Goal: Use online tool/utility: Use online tool/utility

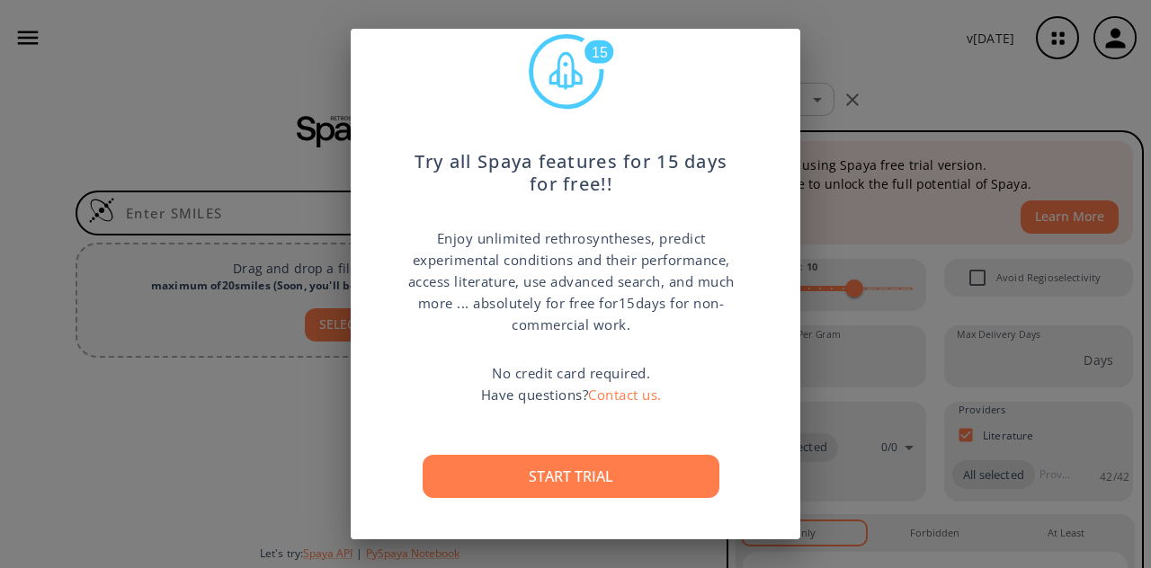
scroll to position [67, 0]
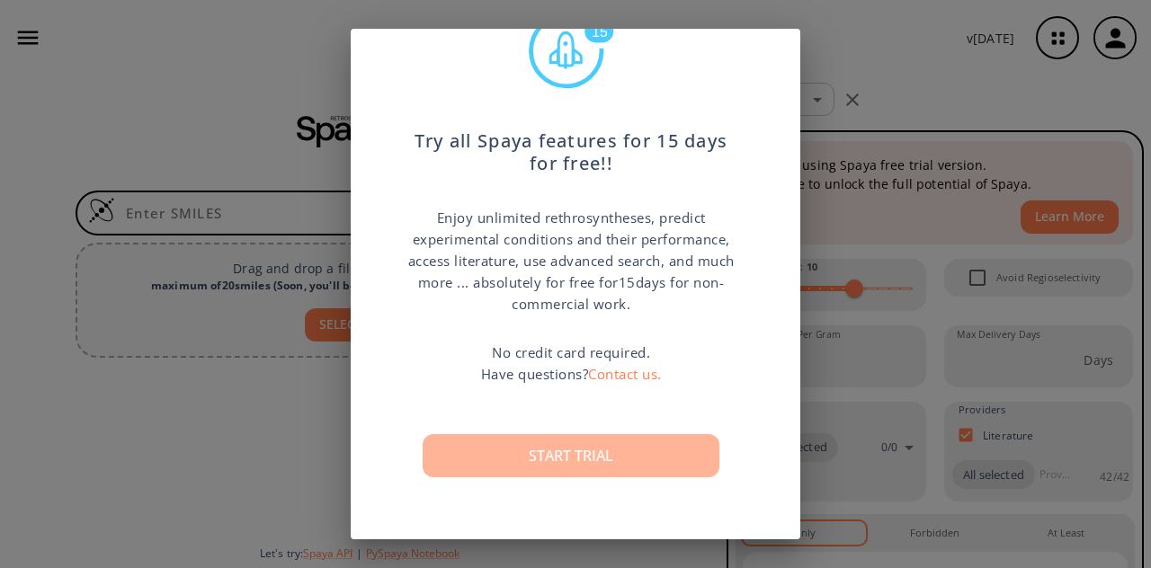
click at [601, 460] on button "Start trial" at bounding box center [571, 455] width 297 height 43
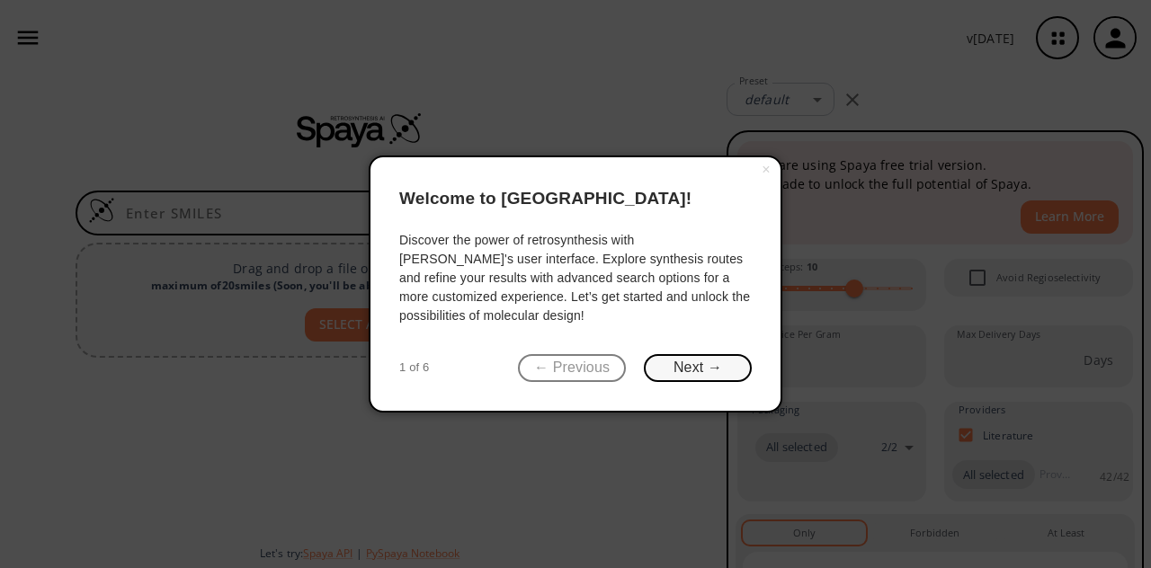
click at [665, 374] on button "Next →" at bounding box center [698, 368] width 108 height 28
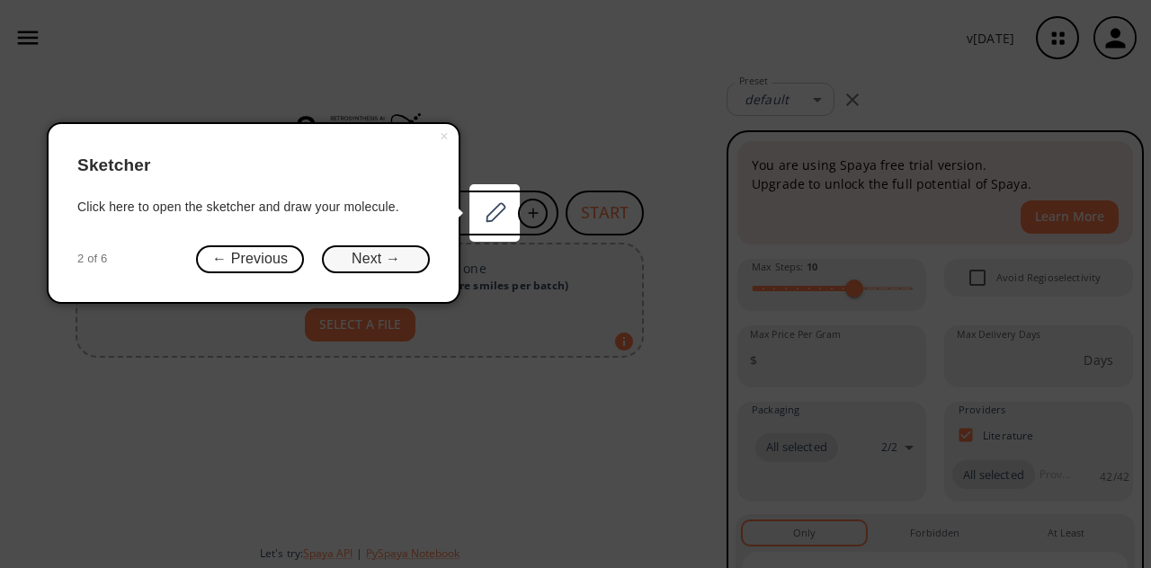
click at [344, 257] on button "Next →" at bounding box center [376, 259] width 108 height 28
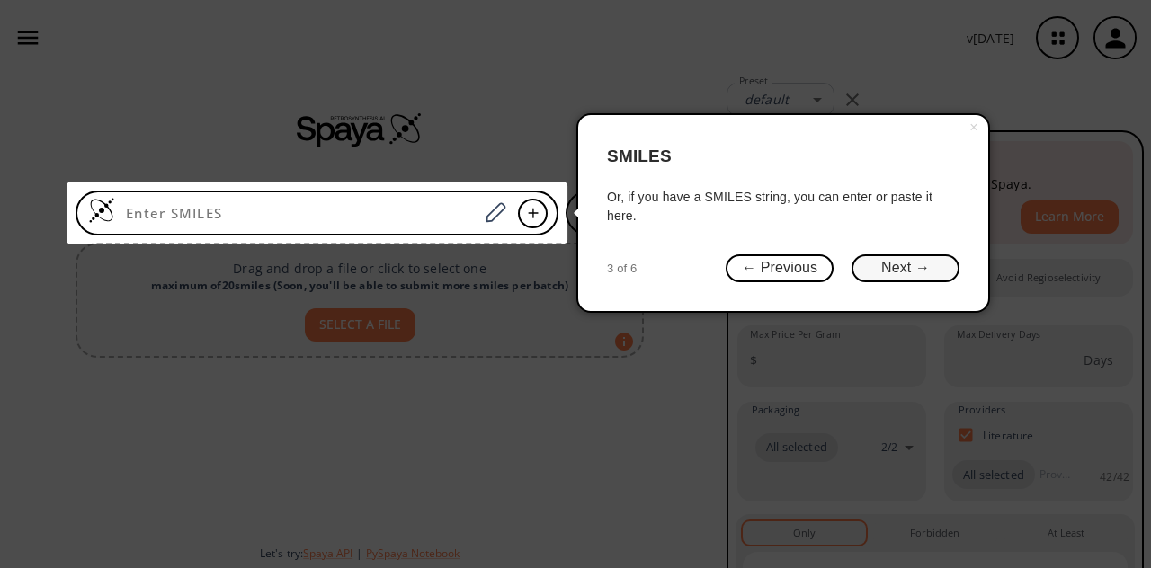
click at [911, 270] on button "Next →" at bounding box center [906, 268] width 108 height 28
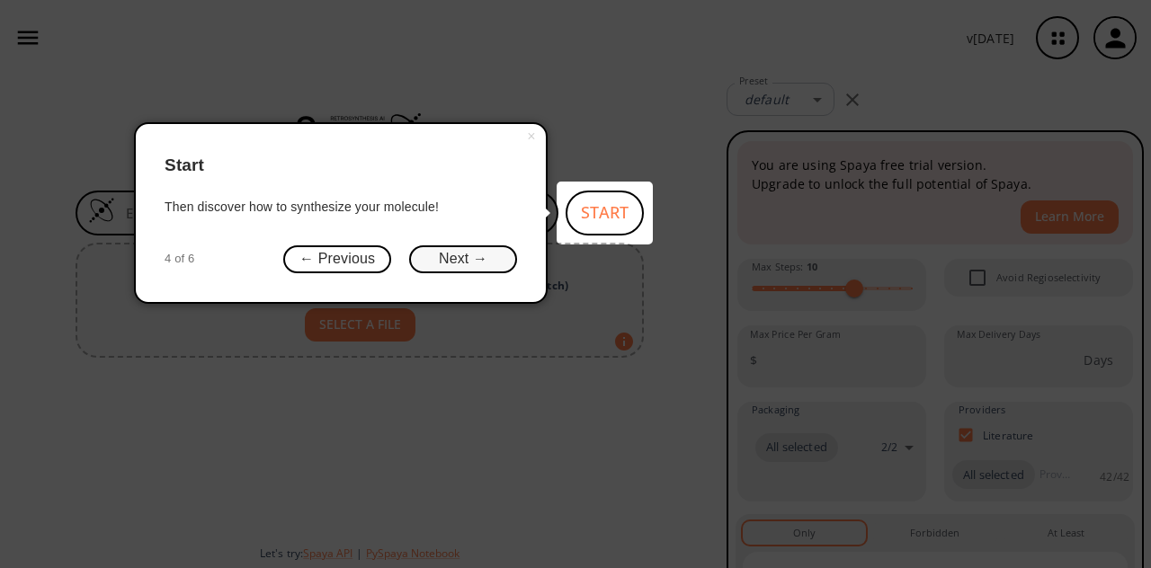
click at [424, 257] on button "Next →" at bounding box center [463, 259] width 108 height 28
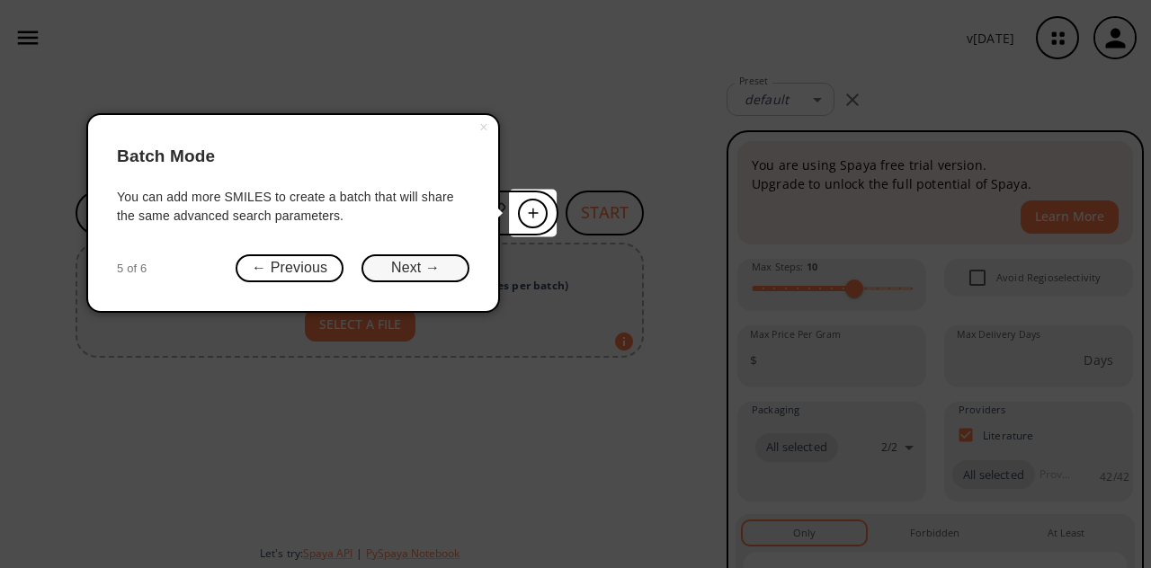
click at [431, 268] on button "Next →" at bounding box center [415, 268] width 108 height 28
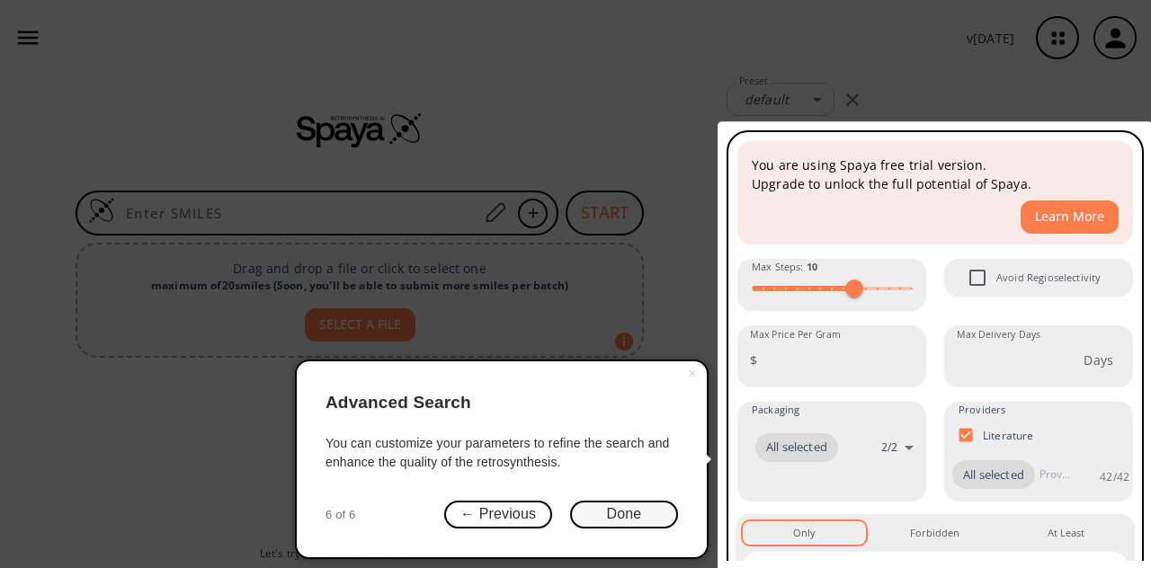
click at [665, 518] on button "Done" at bounding box center [624, 515] width 108 height 28
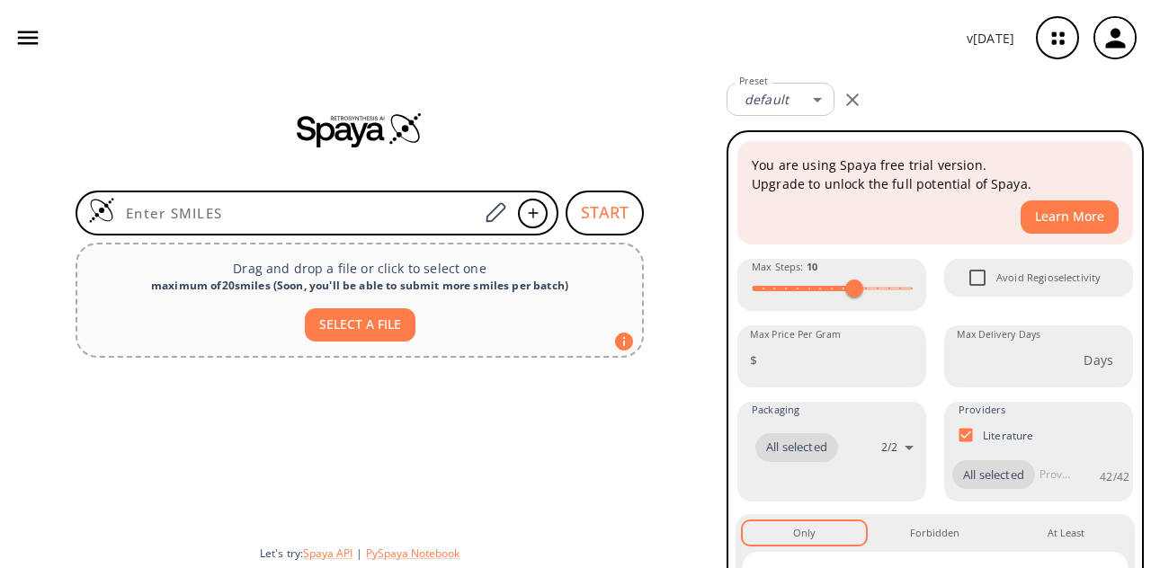
click at [483, 190] on div "START Drag and drop a file or click to select one maximum of 20 smiles ( Soon, …" at bounding box center [359, 322] width 719 height 493
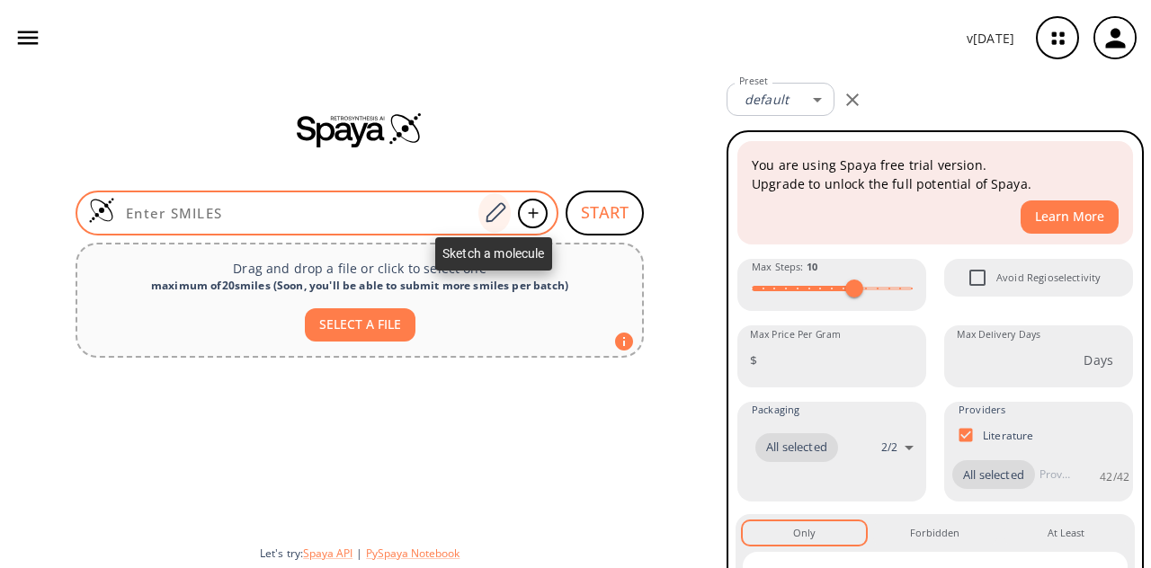
click at [490, 213] on icon at bounding box center [495, 212] width 24 height 23
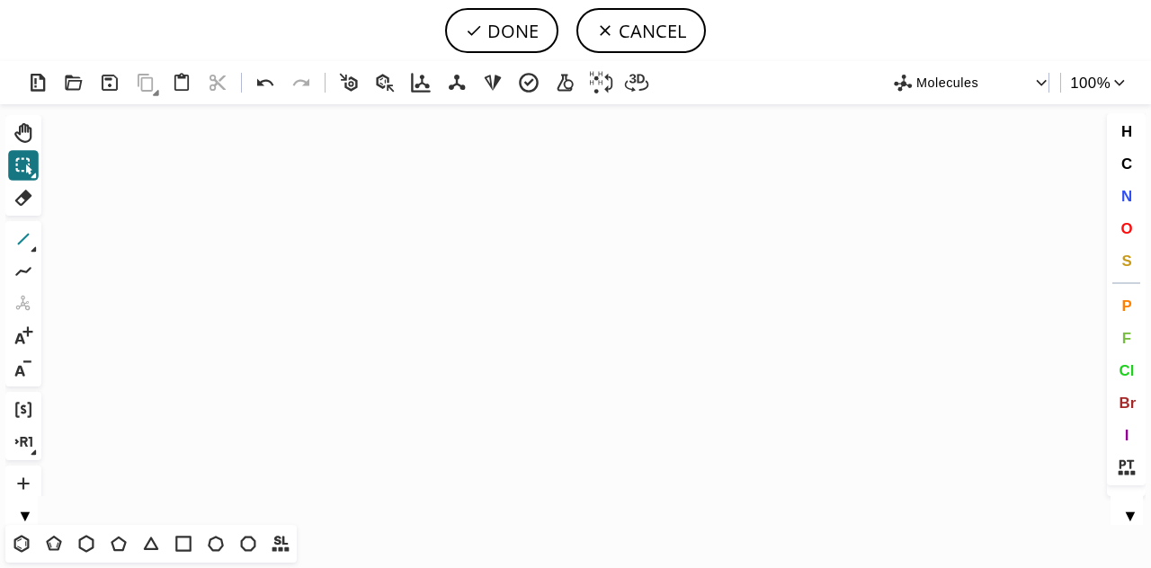
click at [29, 242] on icon at bounding box center [23, 238] width 23 height 23
click at [304, 298] on icon "Created with [PERSON_NAME] 2.3.0" at bounding box center [576, 314] width 1054 height 421
click at [1128, 359] on button "Cl" at bounding box center [1126, 370] width 31 height 31
click at [408, 323] on tspan "Cl" at bounding box center [409, 323] width 12 height 13
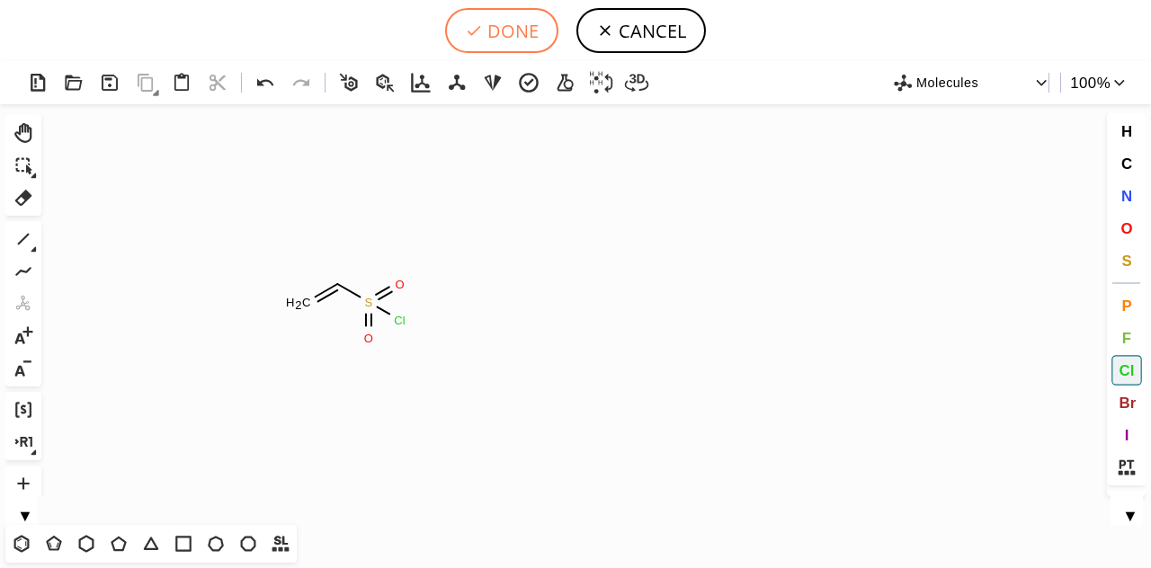
click at [516, 31] on button "DONE" at bounding box center [501, 30] width 113 height 45
type input "C=CS(Cl)(=O)=O"
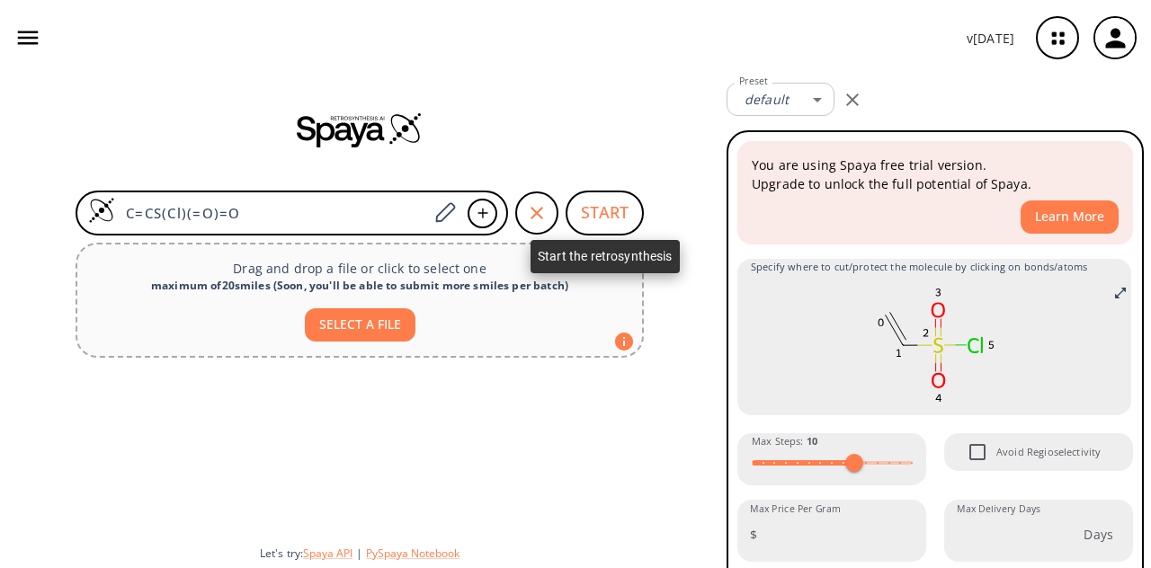
click at [618, 218] on button "START" at bounding box center [605, 213] width 78 height 45
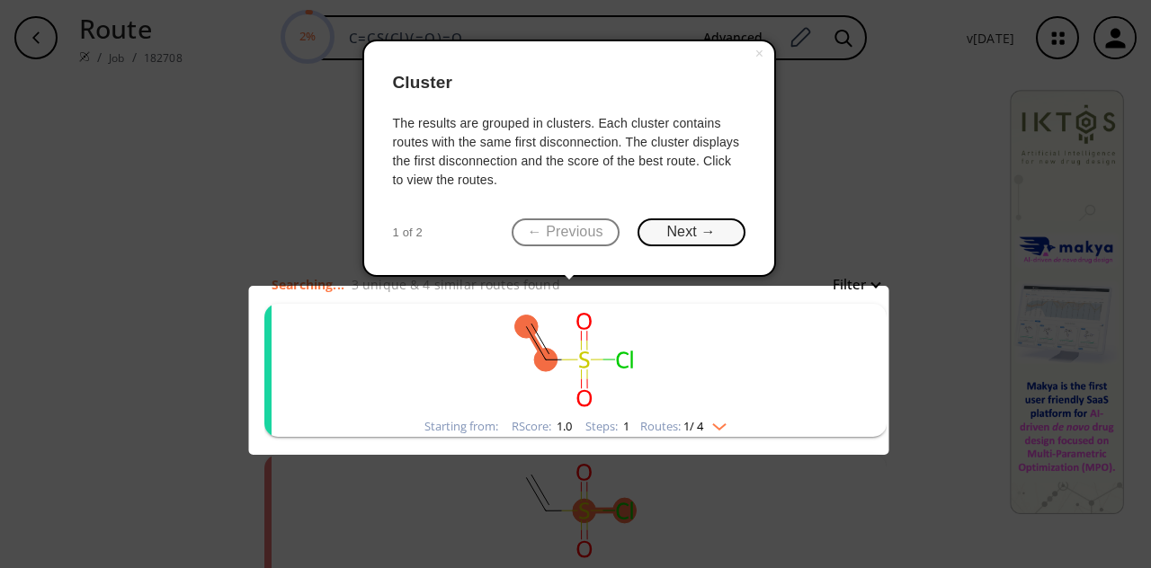
click at [689, 238] on button "Next →" at bounding box center [692, 233] width 108 height 28
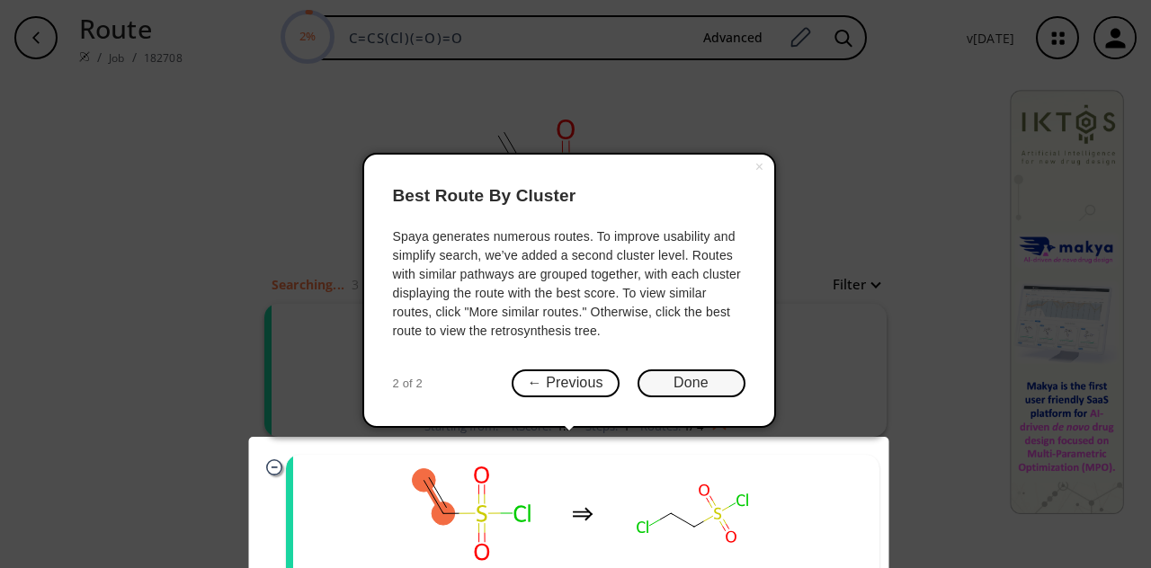
click at [702, 375] on button "Done" at bounding box center [692, 384] width 108 height 28
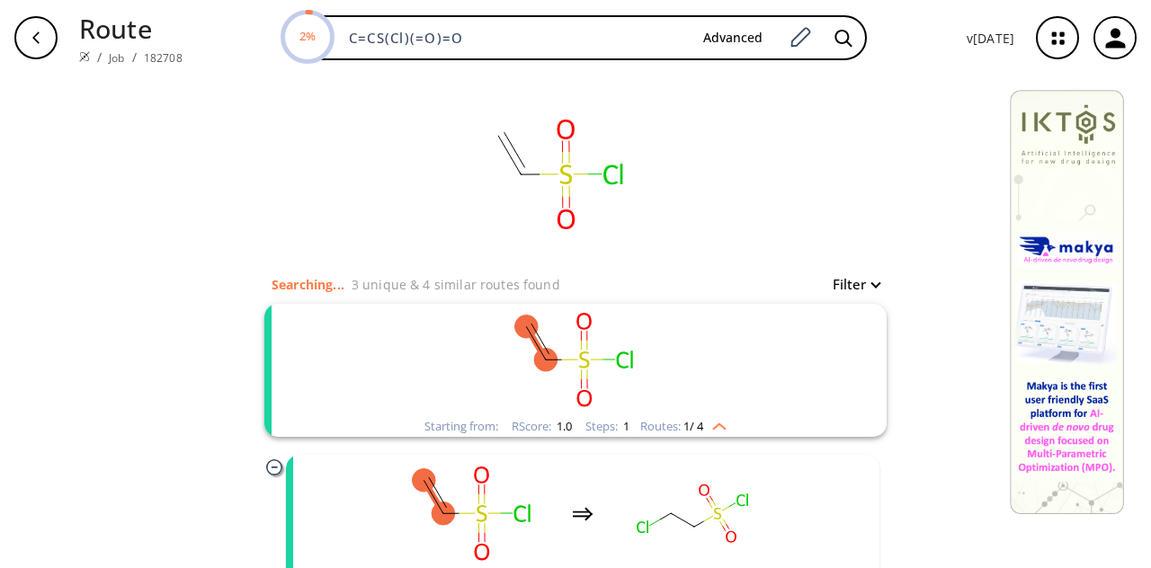
scroll to position [43, 0]
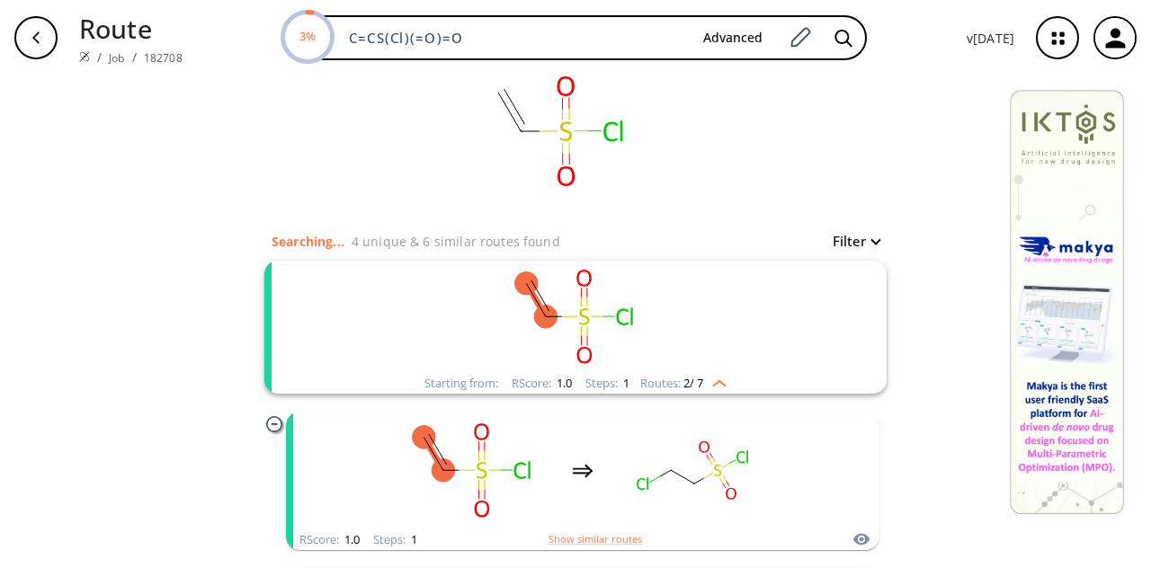
click at [798, 300] on rect "clusters" at bounding box center [576, 317] width 468 height 112
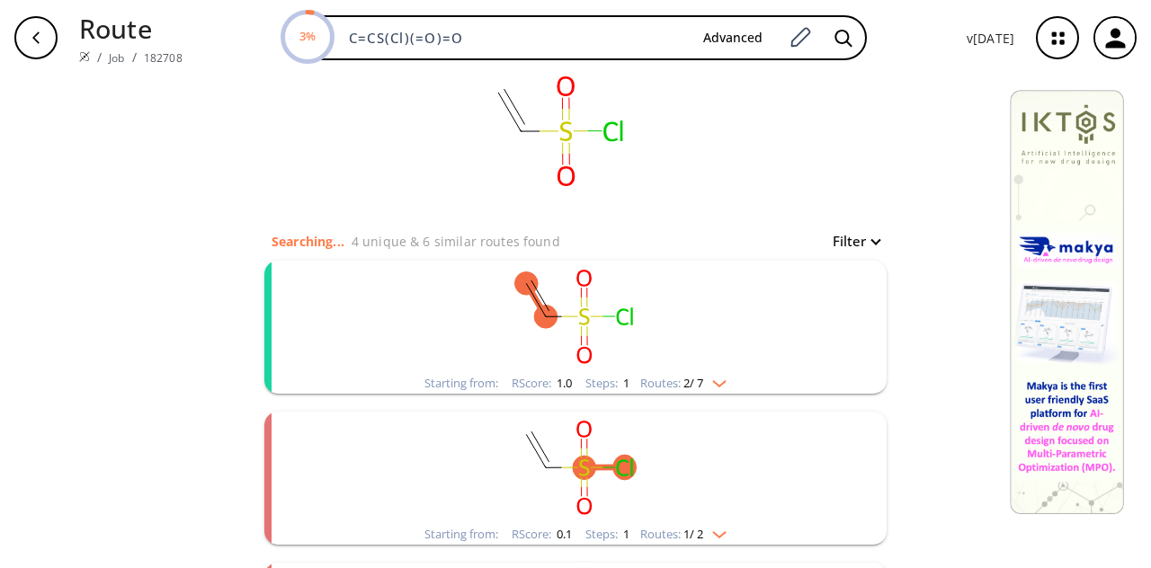
click at [798, 300] on rect "clusters" at bounding box center [576, 317] width 468 height 112
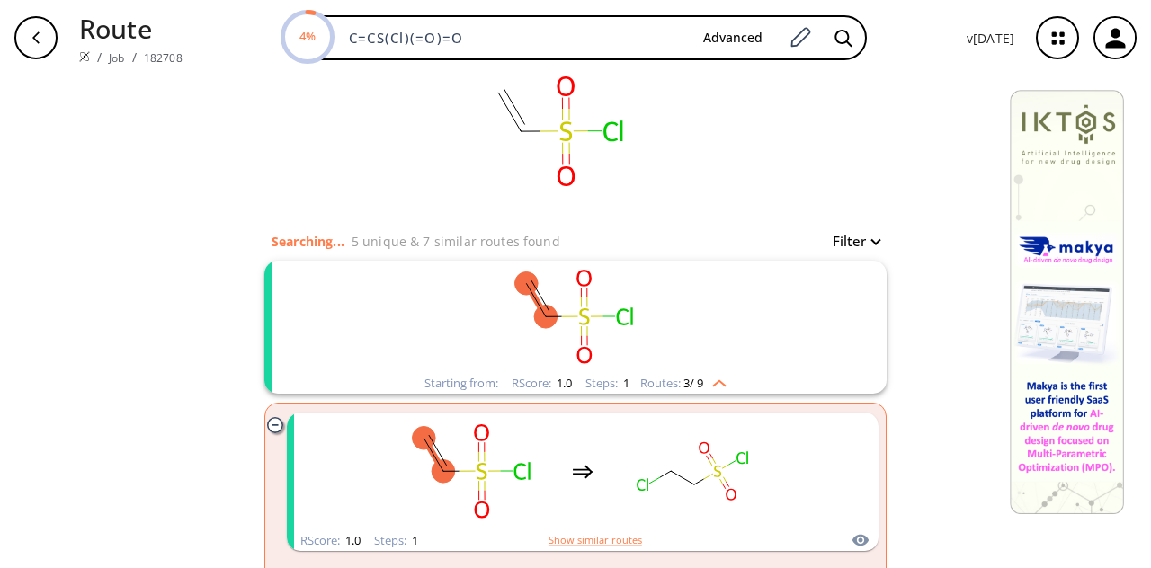
scroll to position [253, 0]
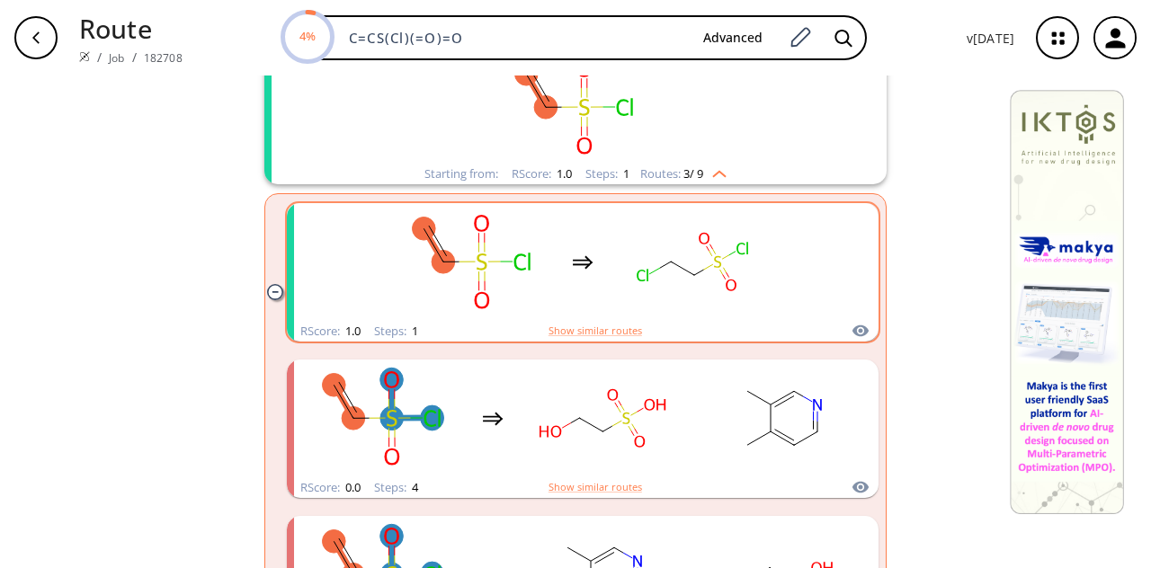
click at [767, 278] on div "clusters" at bounding box center [583, 262] width 396 height 118
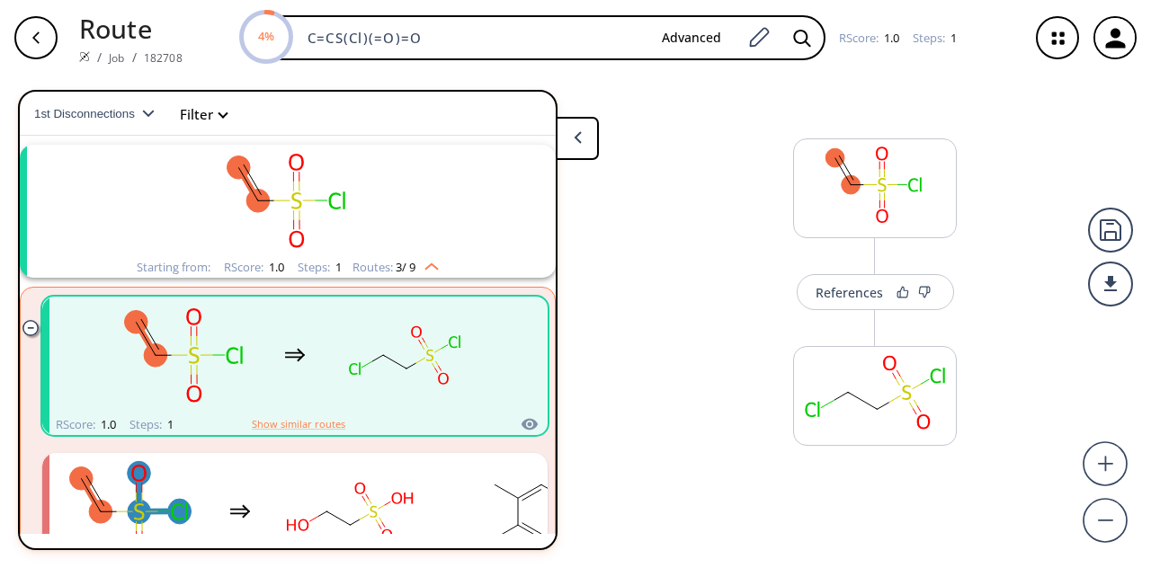
scroll to position [40, 0]
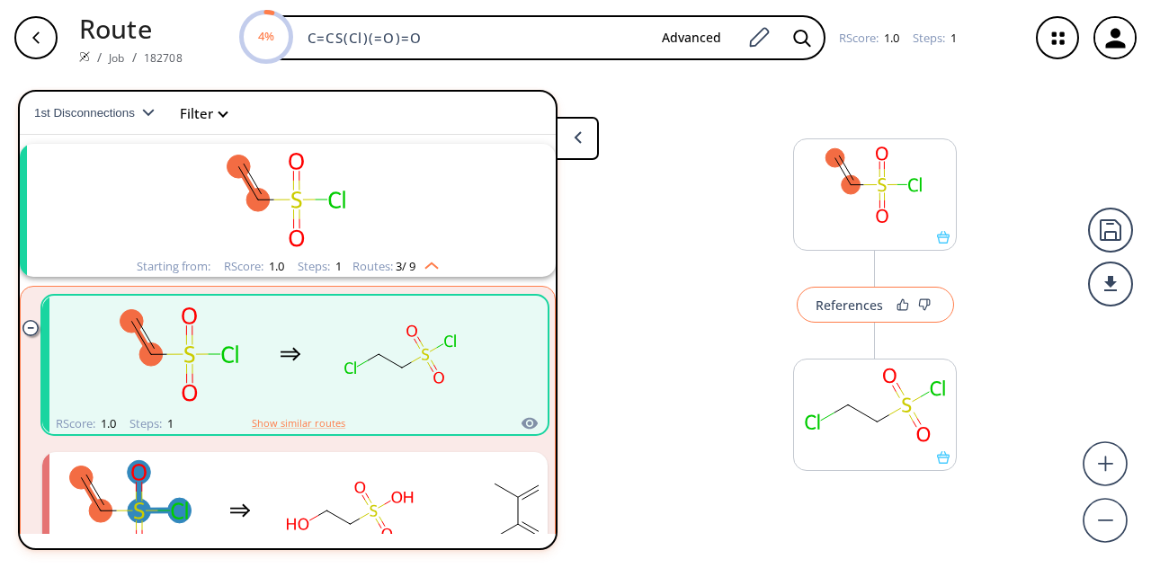
click at [873, 317] on button "References" at bounding box center [875, 305] width 157 height 36
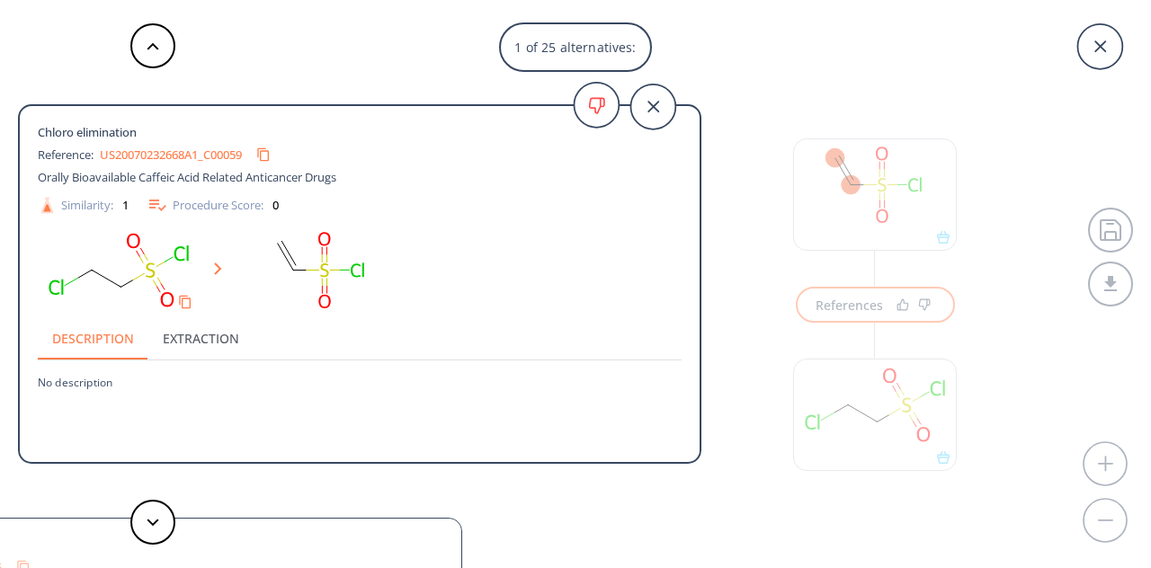
click at [210, 155] on link "US20070232668A1_C00059" at bounding box center [171, 155] width 142 height 12
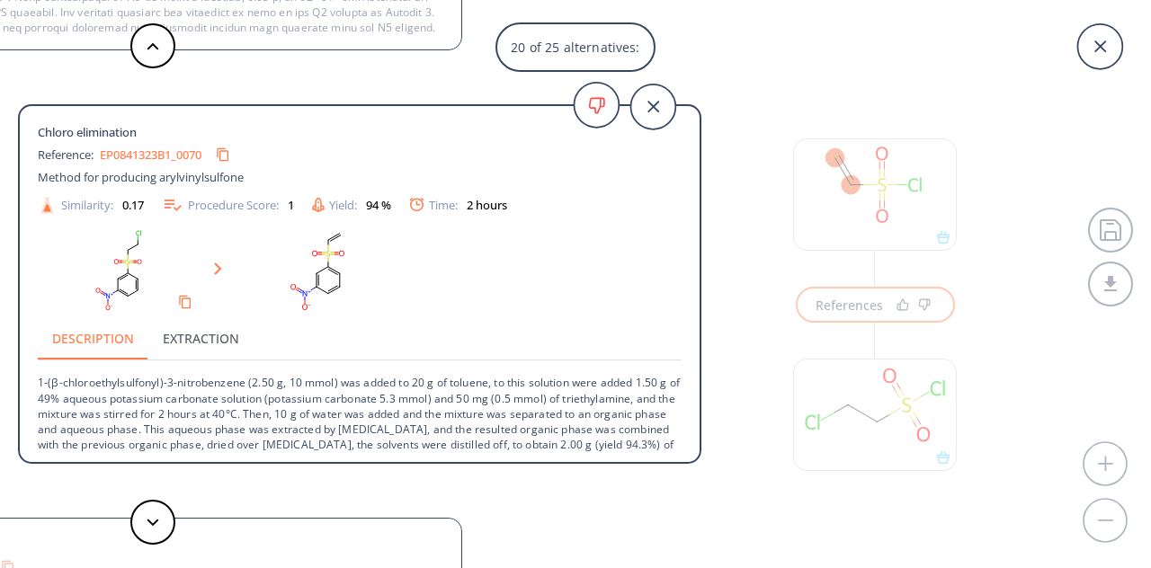
scroll to position [18, 0]
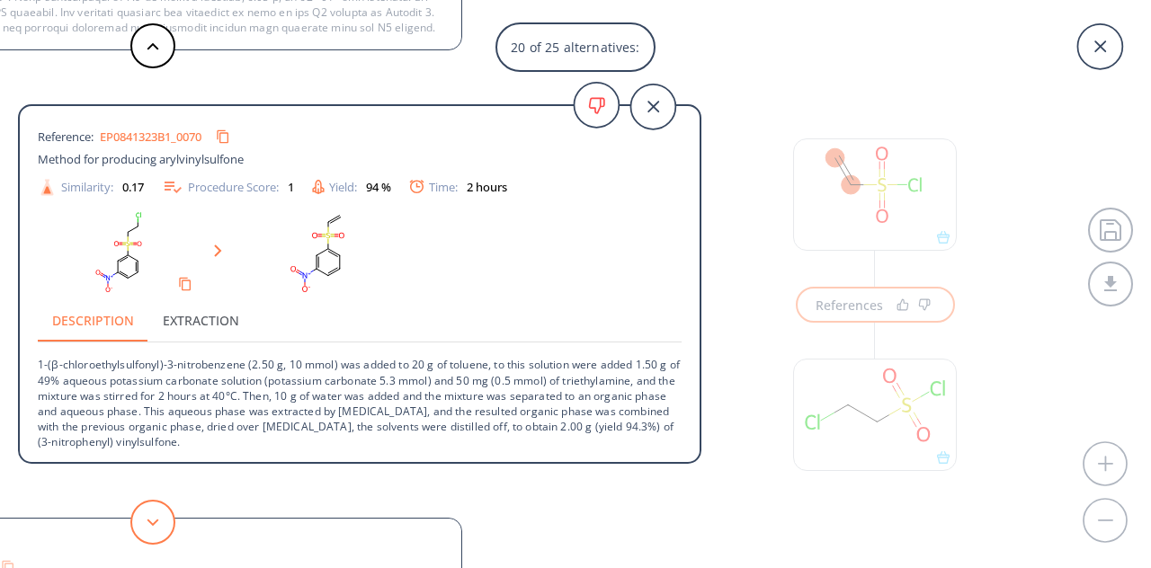
click at [161, 522] on button at bounding box center [152, 522] width 45 height 45
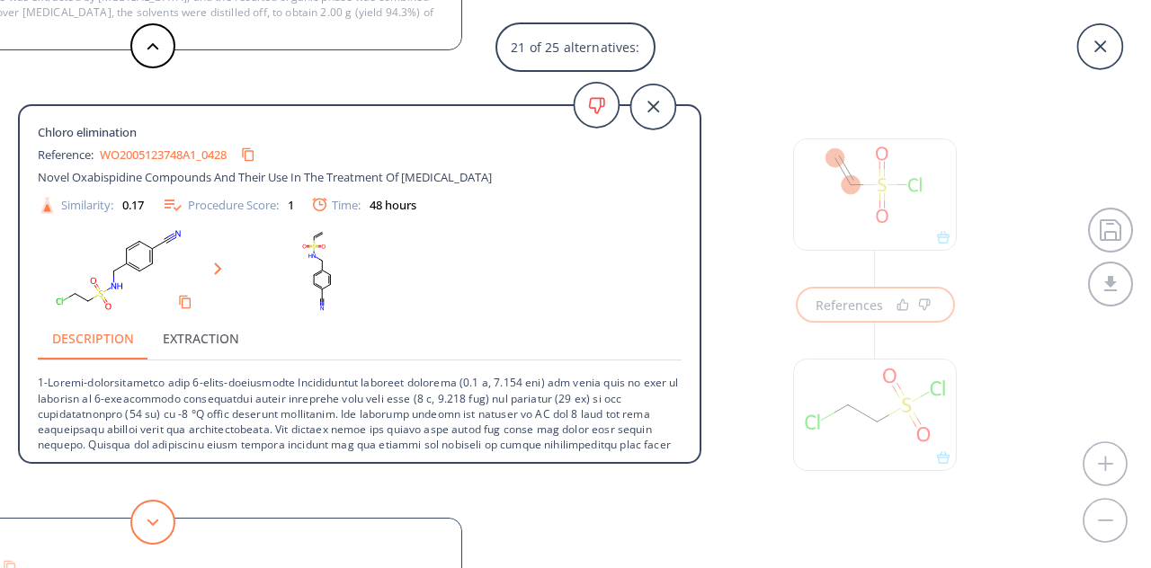
click at [155, 519] on icon at bounding box center [153, 523] width 13 height 8
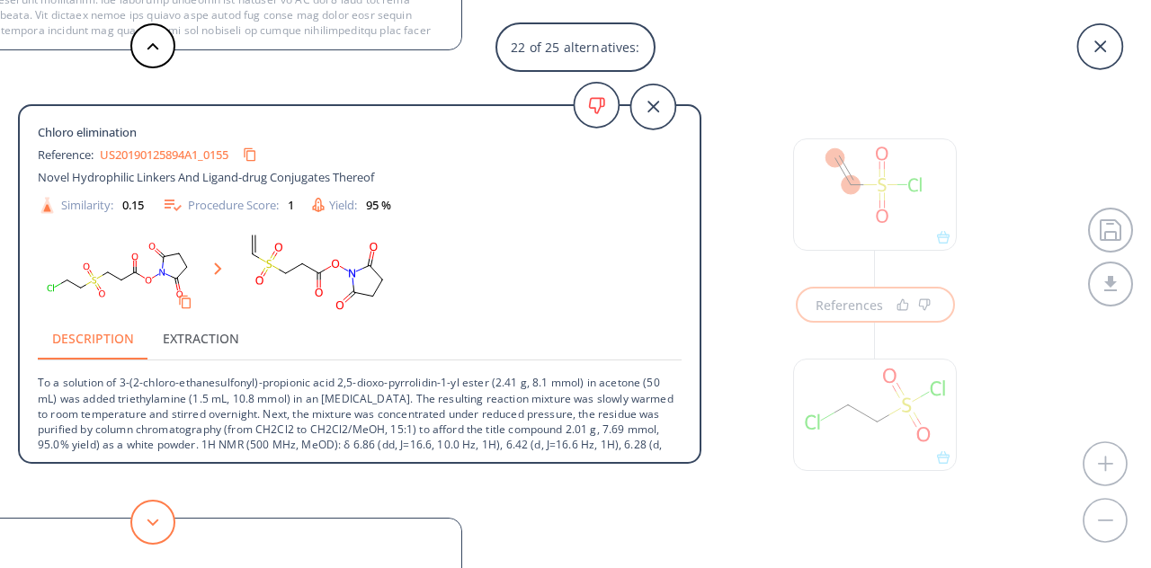
click at [155, 519] on icon at bounding box center [153, 523] width 13 height 8
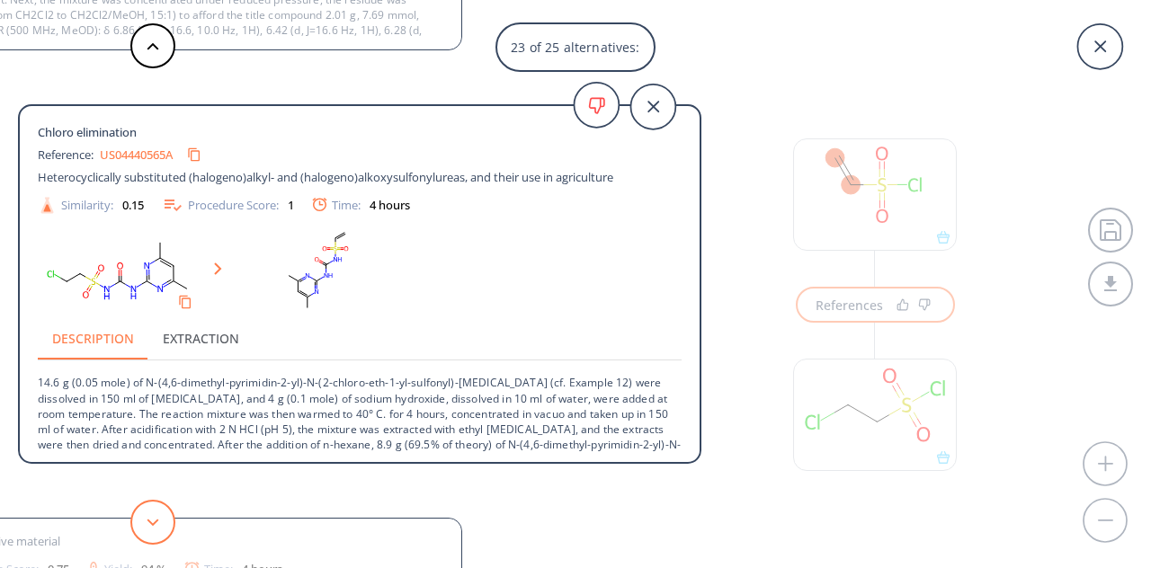
click at [155, 519] on icon at bounding box center [153, 523] width 13 height 8
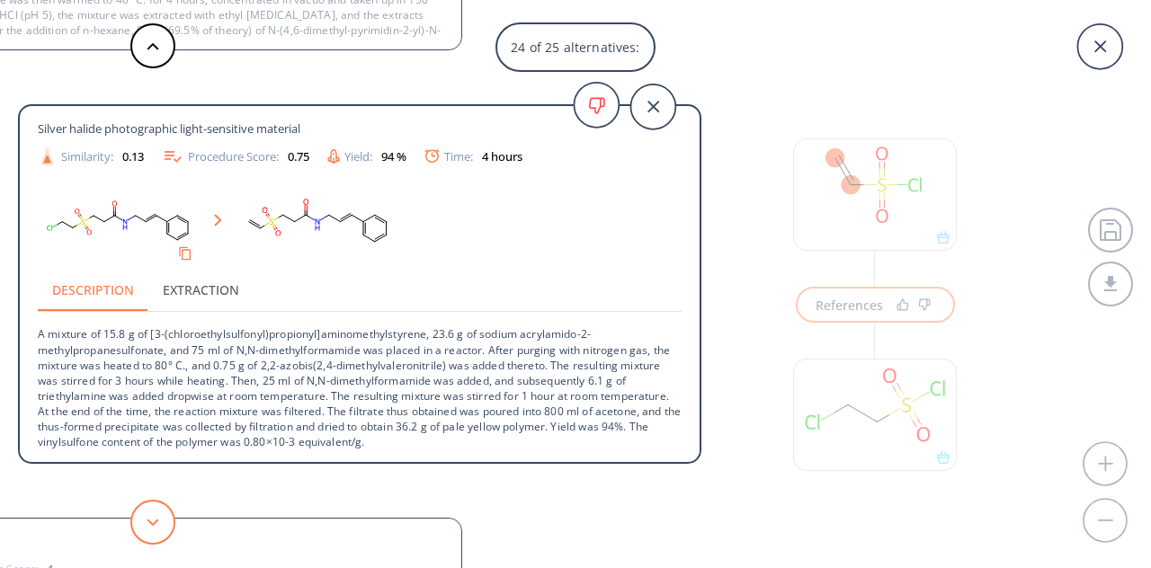
click at [155, 519] on icon at bounding box center [153, 523] width 13 height 8
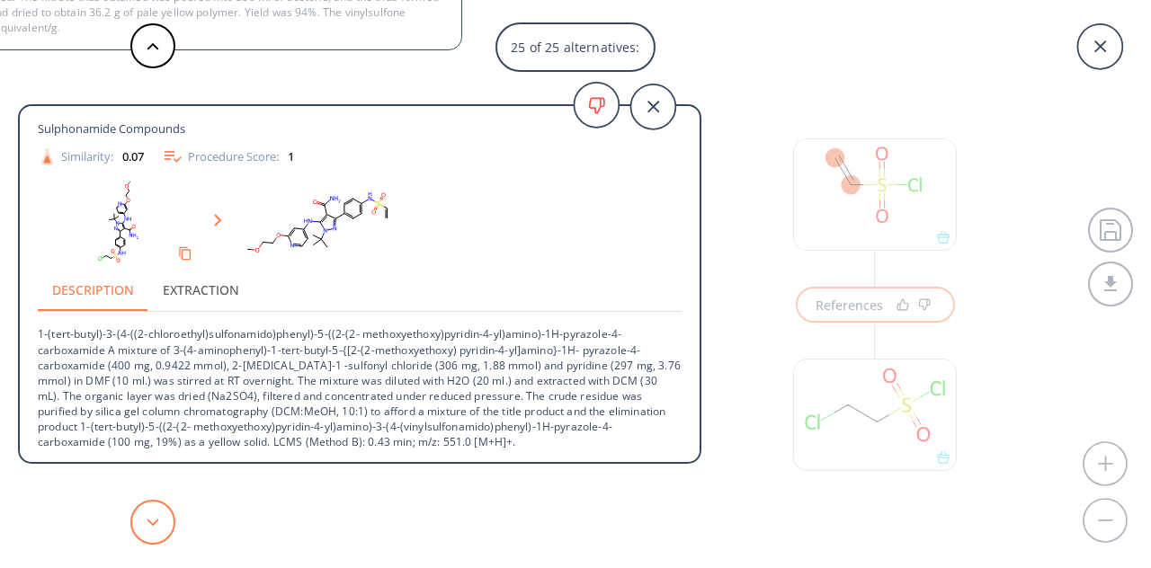
click at [155, 519] on icon at bounding box center [153, 523] width 13 height 8
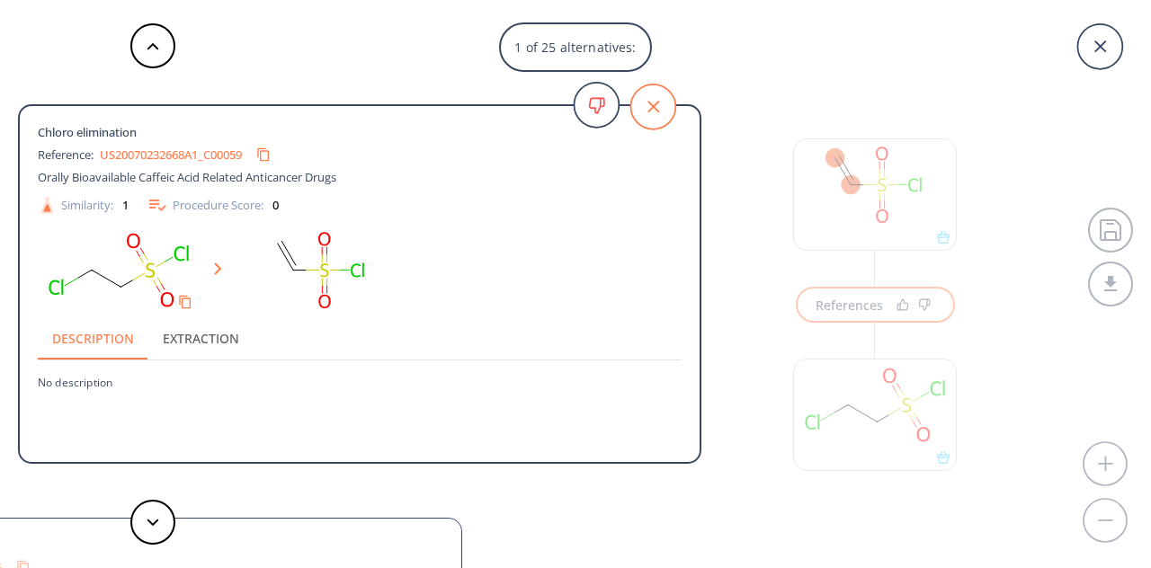
click at [657, 97] on icon at bounding box center [652, 107] width 45 height 45
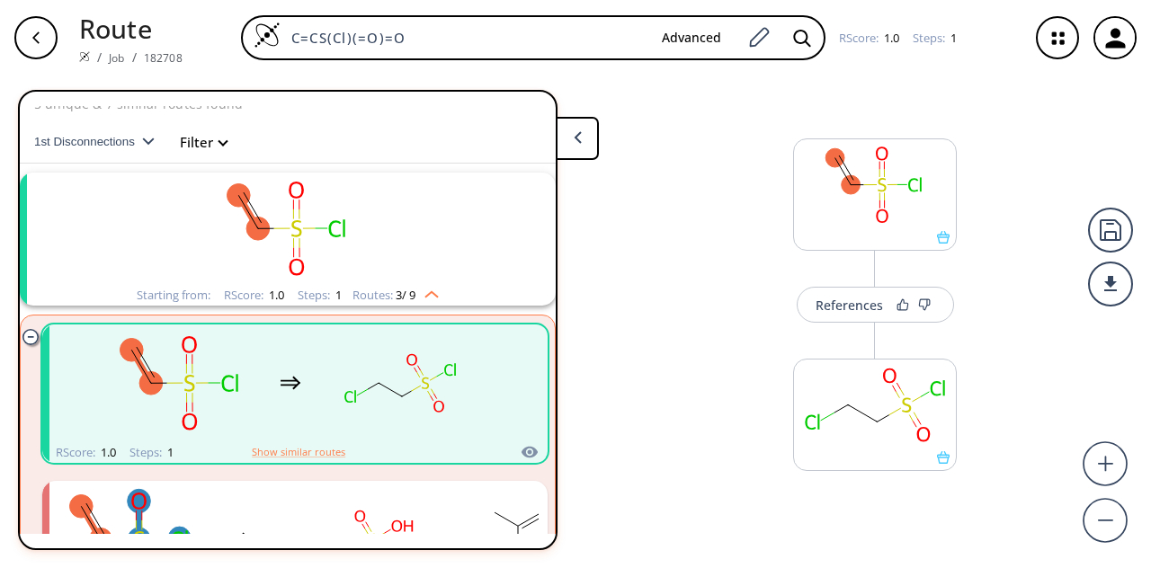
scroll to position [0, 0]
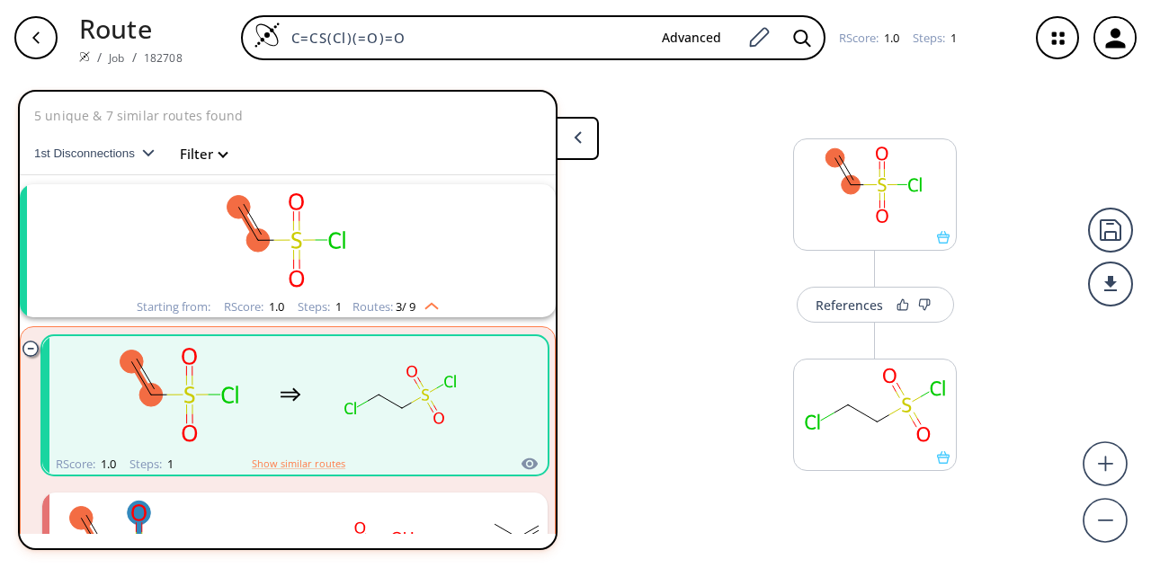
click at [45, 43] on div "button" at bounding box center [35, 37] width 43 height 43
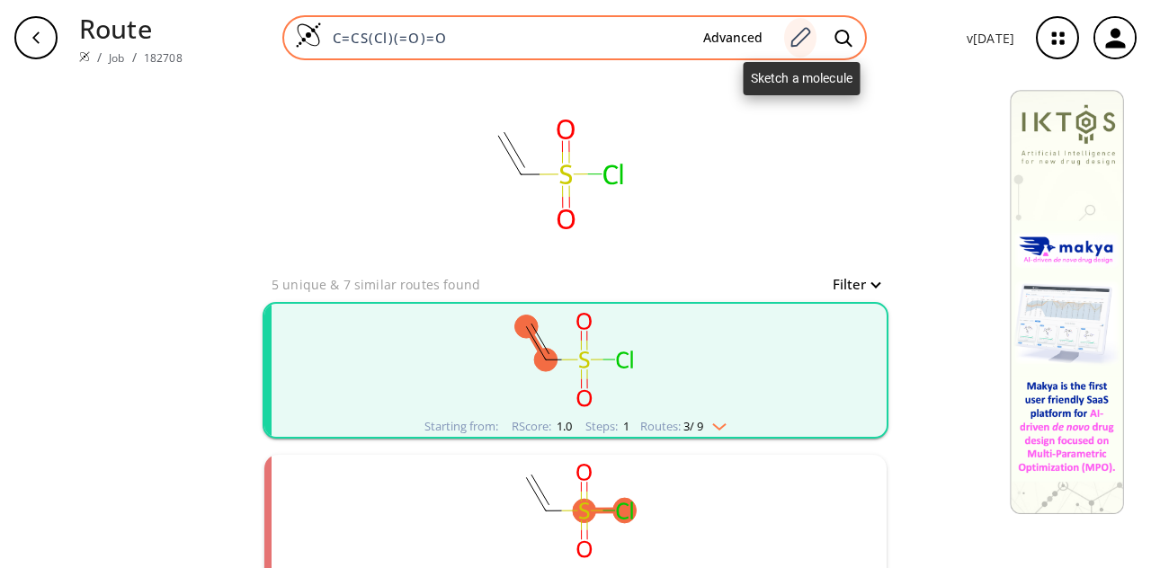
click at [800, 49] on div at bounding box center [800, 38] width 32 height 40
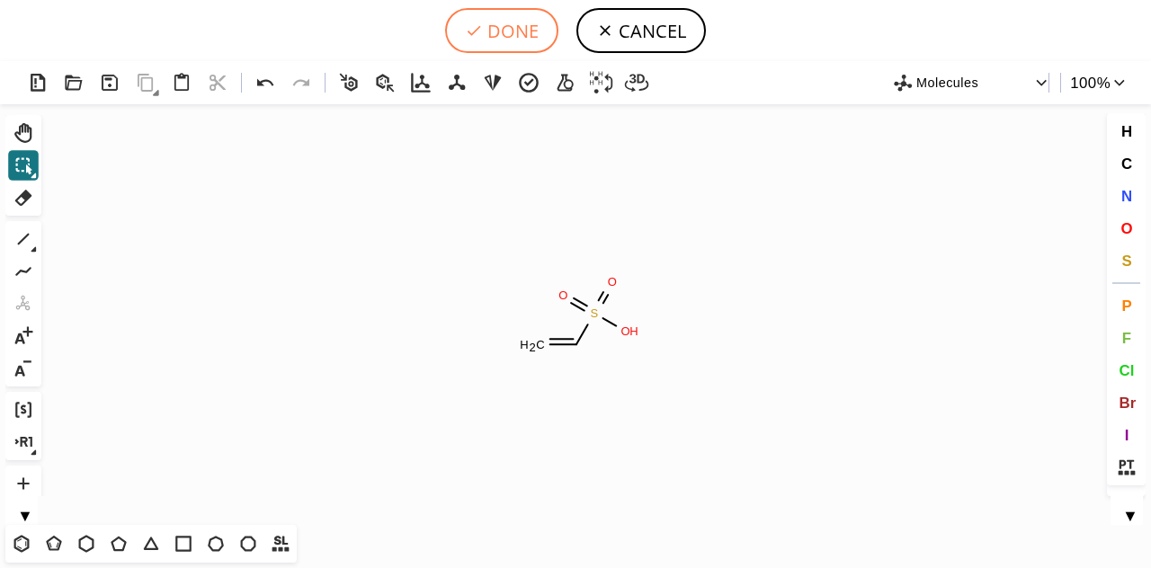
click at [486, 44] on button "DONE" at bounding box center [501, 30] width 113 height 45
type input "C=CS(=O)(=O)O"
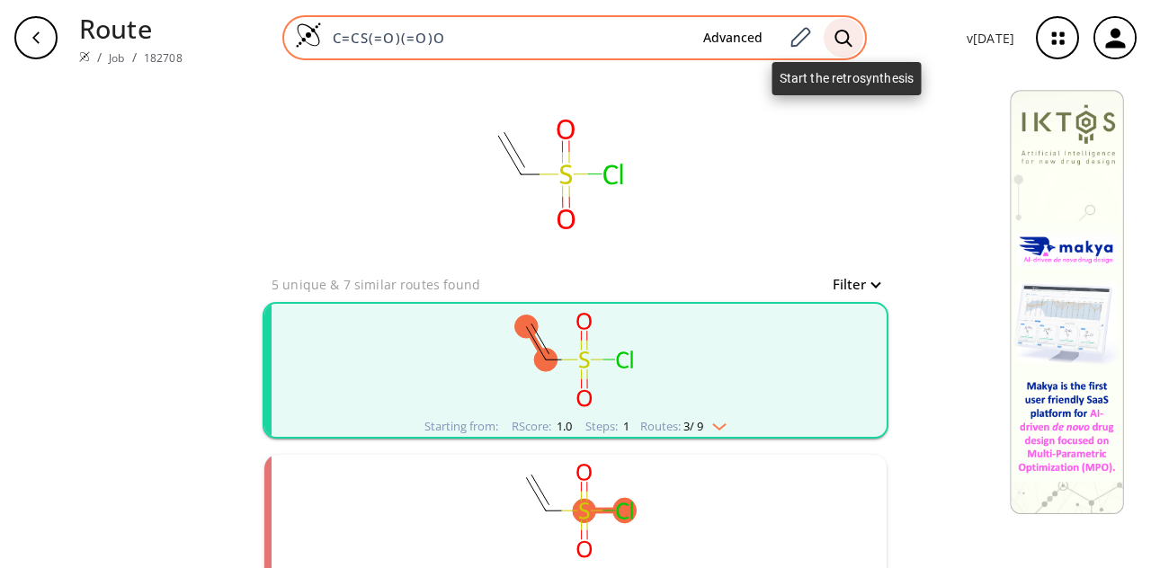
click at [855, 36] on div at bounding box center [844, 38] width 40 height 40
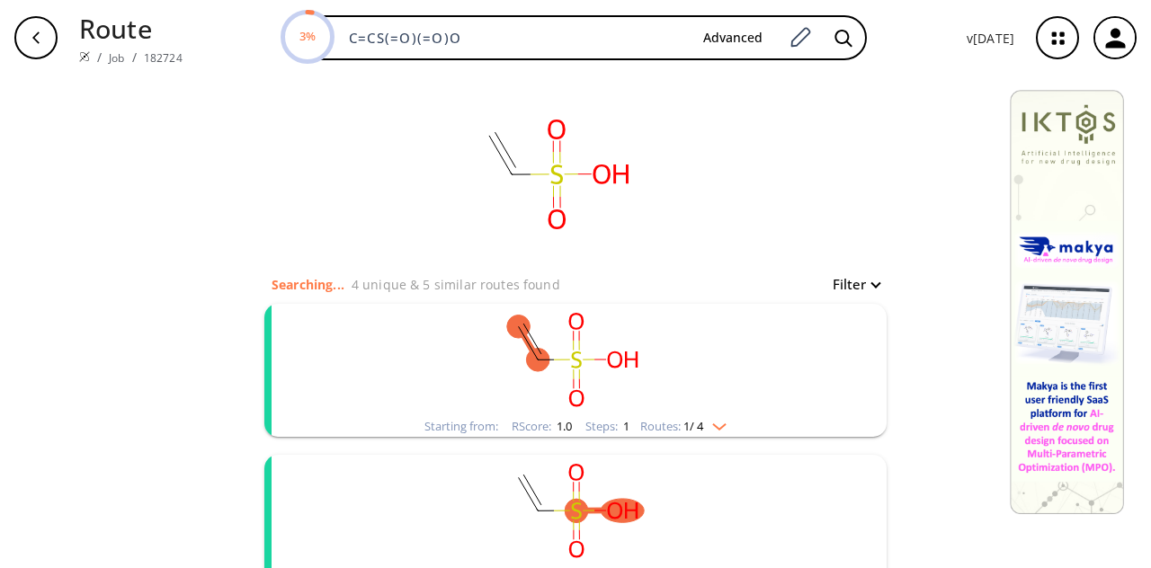
click at [734, 342] on rect "clusters" at bounding box center [576, 360] width 468 height 112
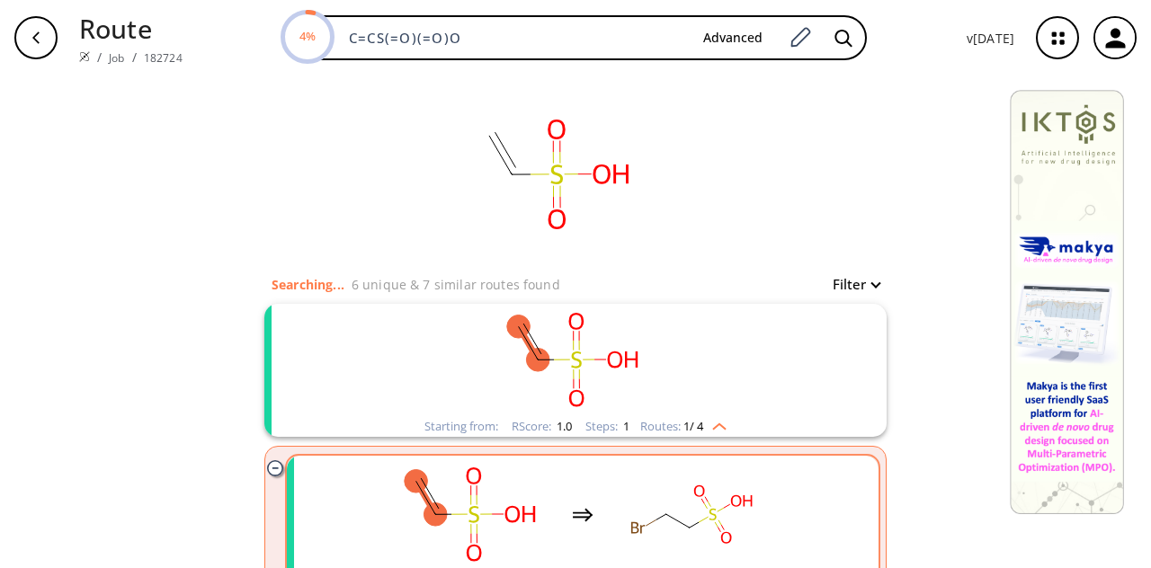
scroll to position [210, 0]
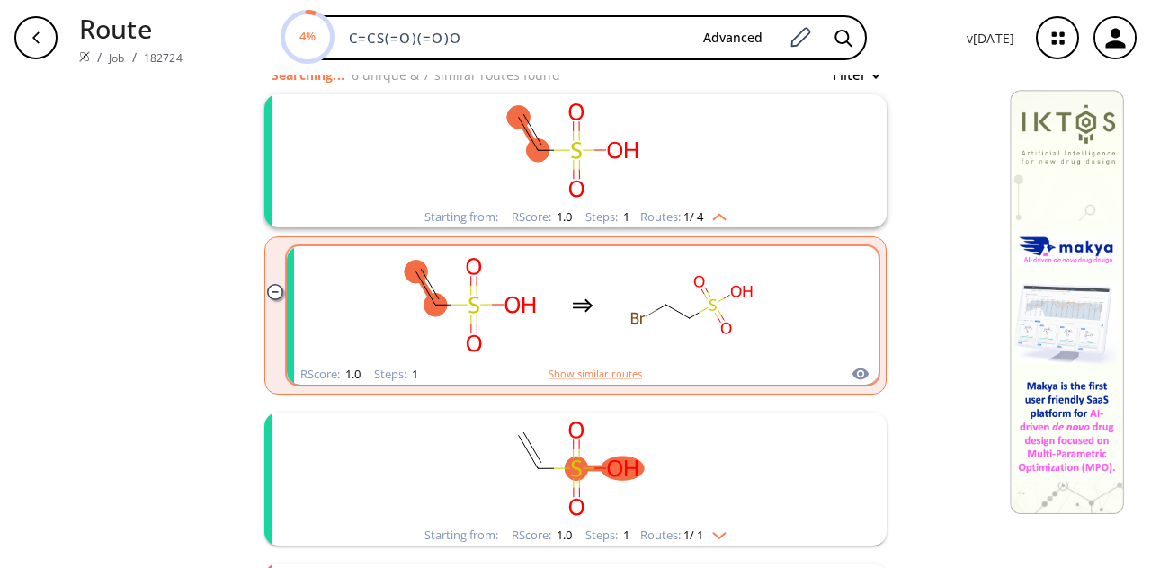
click at [782, 336] on div "clusters" at bounding box center [583, 305] width 592 height 118
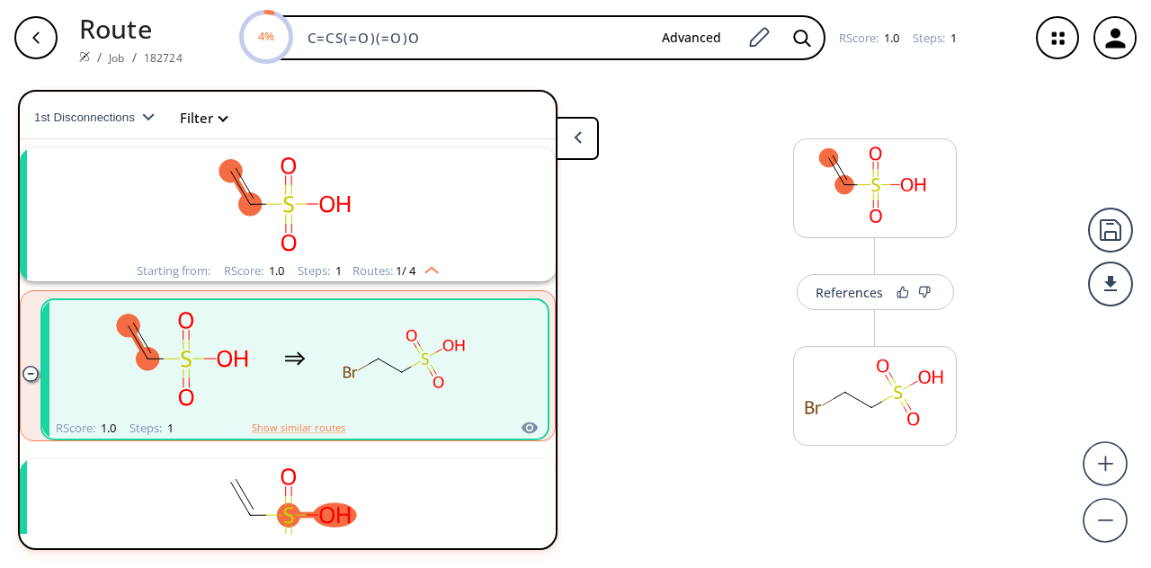
scroll to position [40, 0]
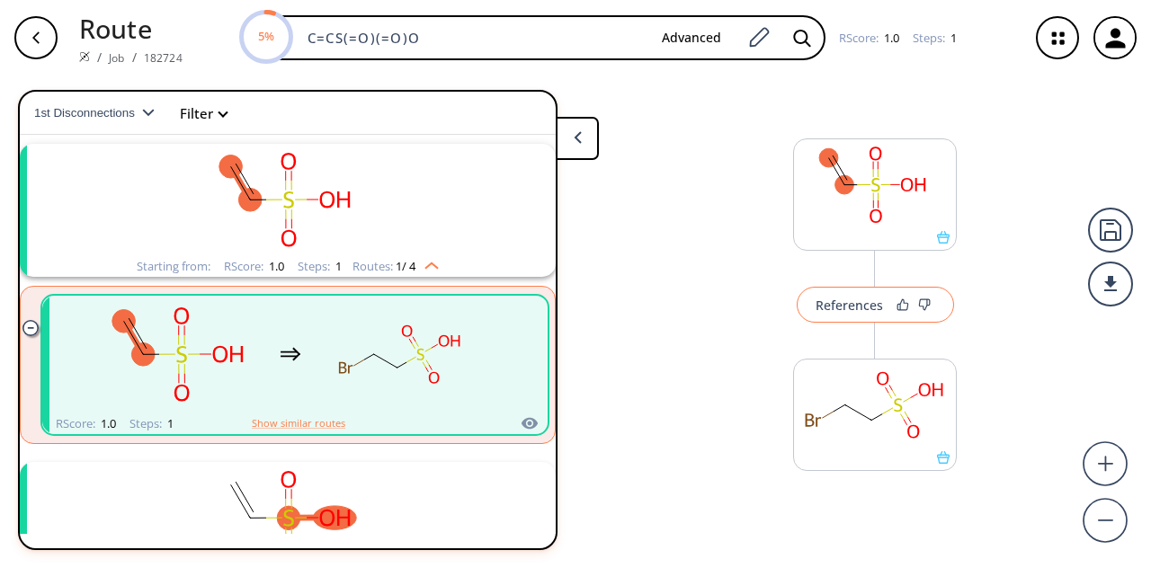
click at [879, 314] on button "References" at bounding box center [875, 305] width 157 height 36
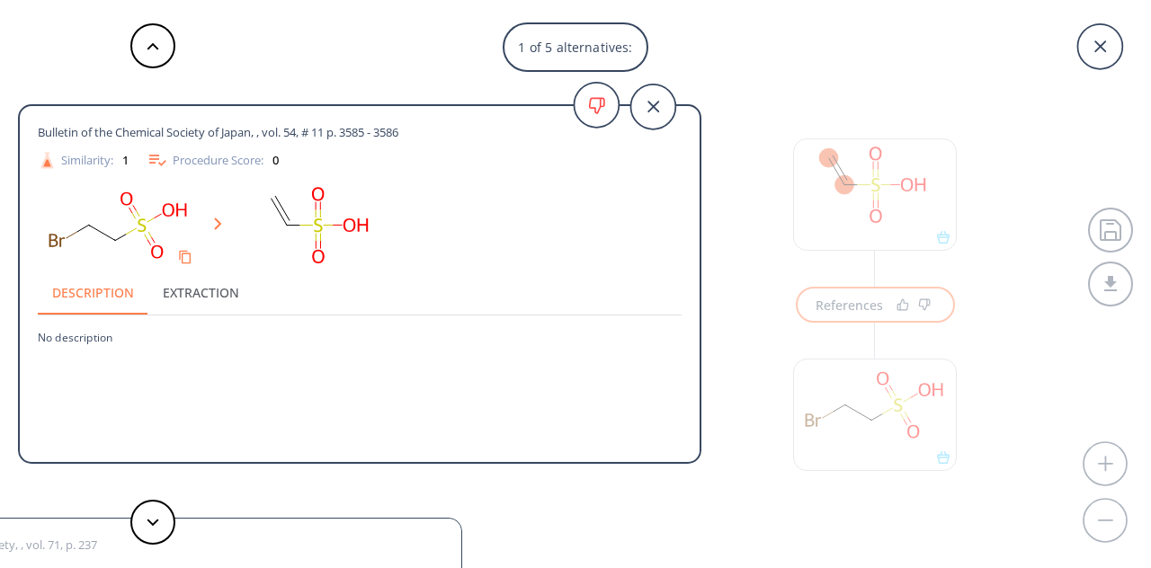
click at [73, 33] on div "Bulletin of the Chemical Society of Japan, , vol. 54, # 11 p. 3585 - 3586 Simil…" at bounding box center [350, 284] width 701 height 568
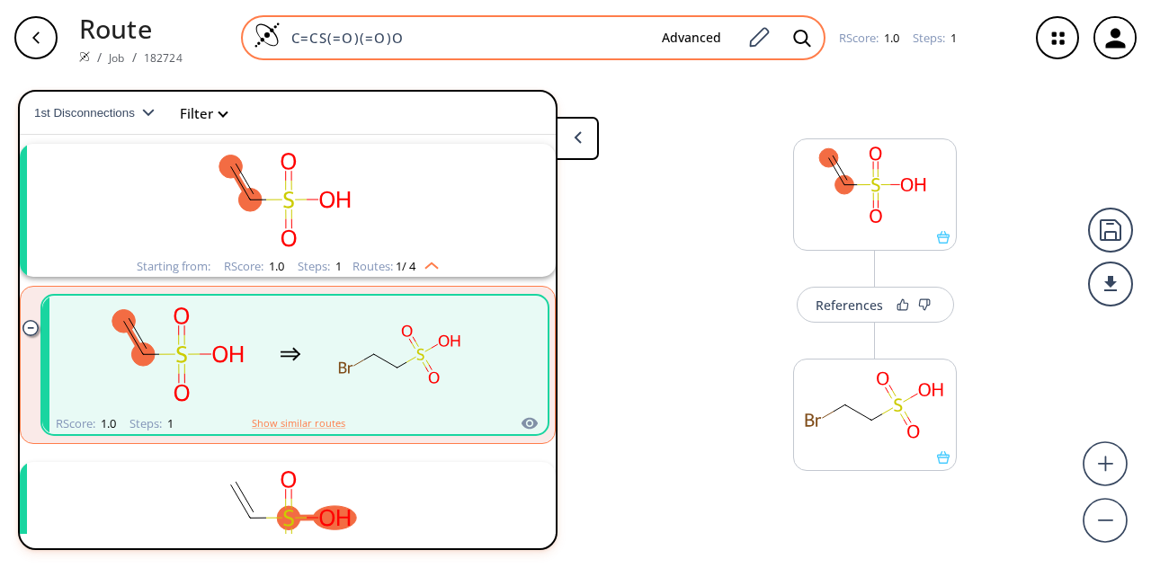
click at [530, 41] on input "C=CS(=O)(=O)O" at bounding box center [464, 38] width 367 height 18
drag, startPoint x: 496, startPoint y: 41, endPoint x: 288, endPoint y: 31, distance: 208.8
click at [288, 31] on input "C=CS(=O)(=O)O" at bounding box center [464, 38] width 367 height 18
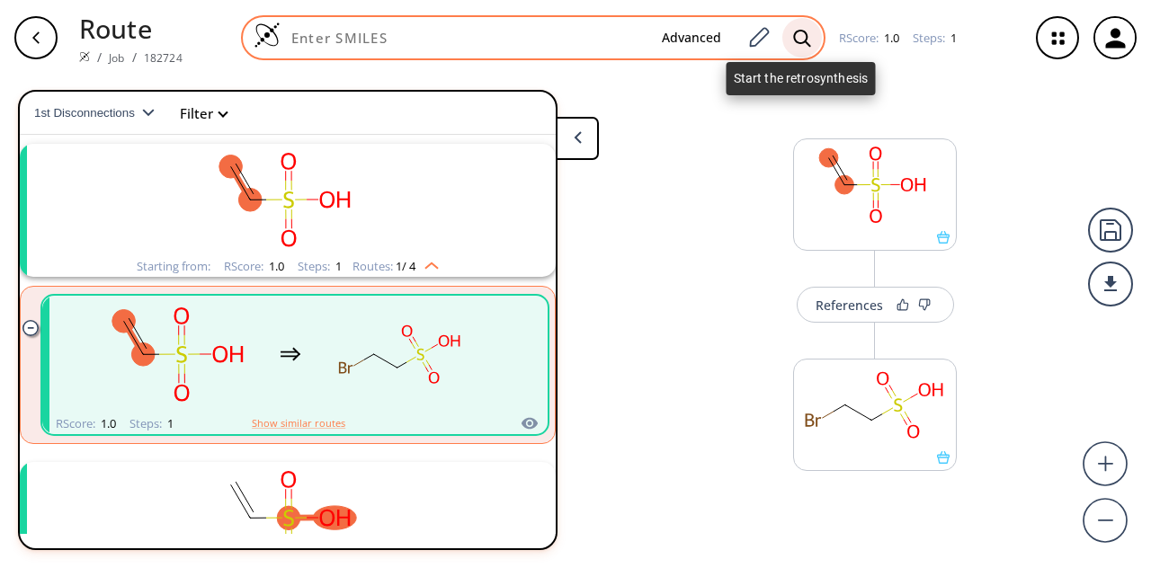
click at [797, 39] on icon at bounding box center [802, 38] width 18 height 19
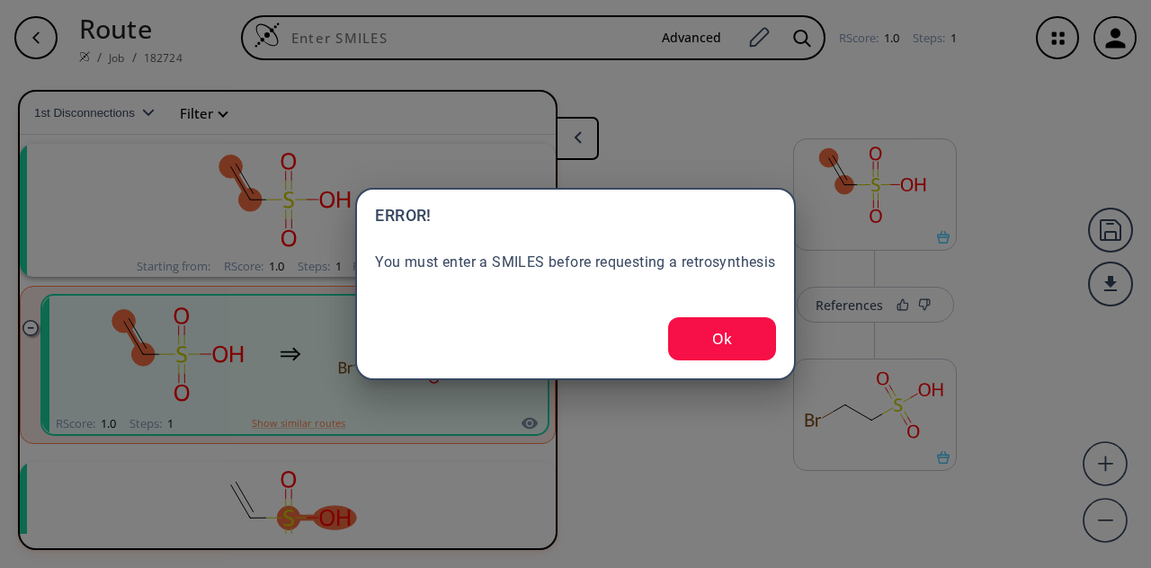
click at [742, 350] on button "Ok" at bounding box center [722, 338] width 108 height 43
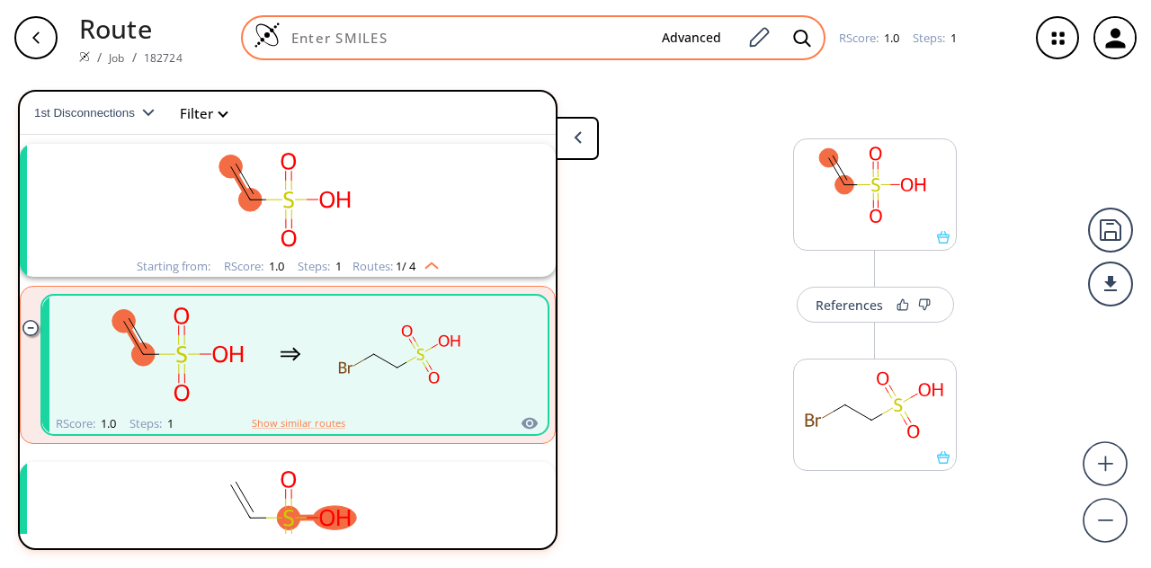
click at [451, 57] on div "Advanced" at bounding box center [533, 37] width 584 height 45
click at [448, 41] on input at bounding box center [464, 38] width 367 height 18
paste input "COC1=C(NCCOC)C(NS(=O)(C=C)=O)=CC(NC2=NC(C3=CN(S(CC)(=O)=O)C4=CC=CC=C43)=CC=N2)=…"
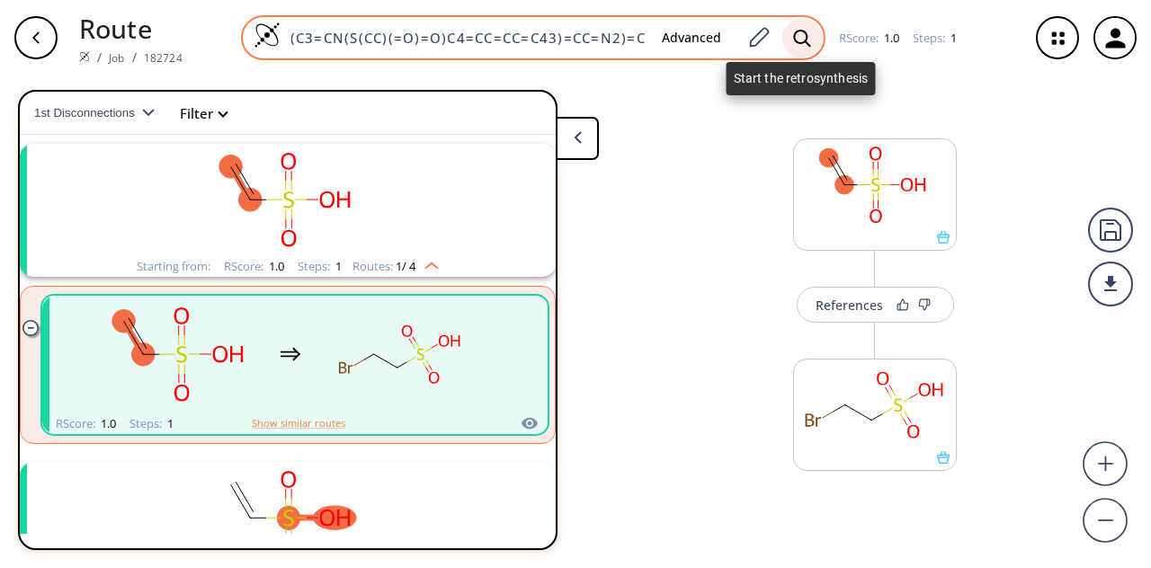
type input "COC1=C(NCCOC)C(NS(=O)(C=C)=O)=CC(NC2=NC(C3=CN(S(CC)(=O)=O)C4=CC=CC=C43)=CC=N2)=…"
click at [794, 49] on div at bounding box center [802, 38] width 40 height 40
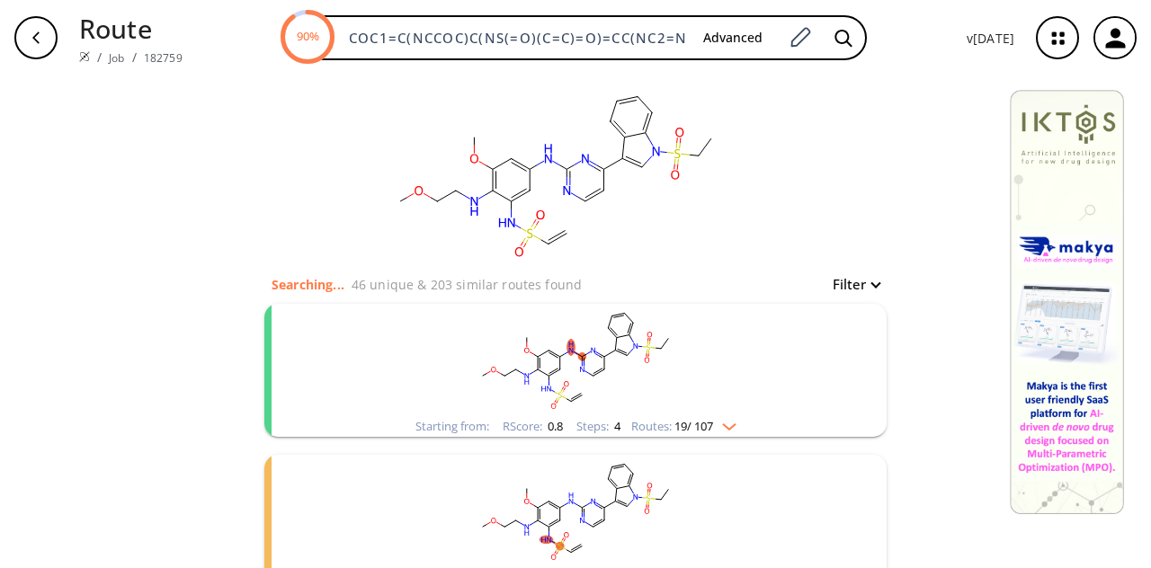
click at [688, 367] on rect "clusters" at bounding box center [576, 360] width 468 height 112
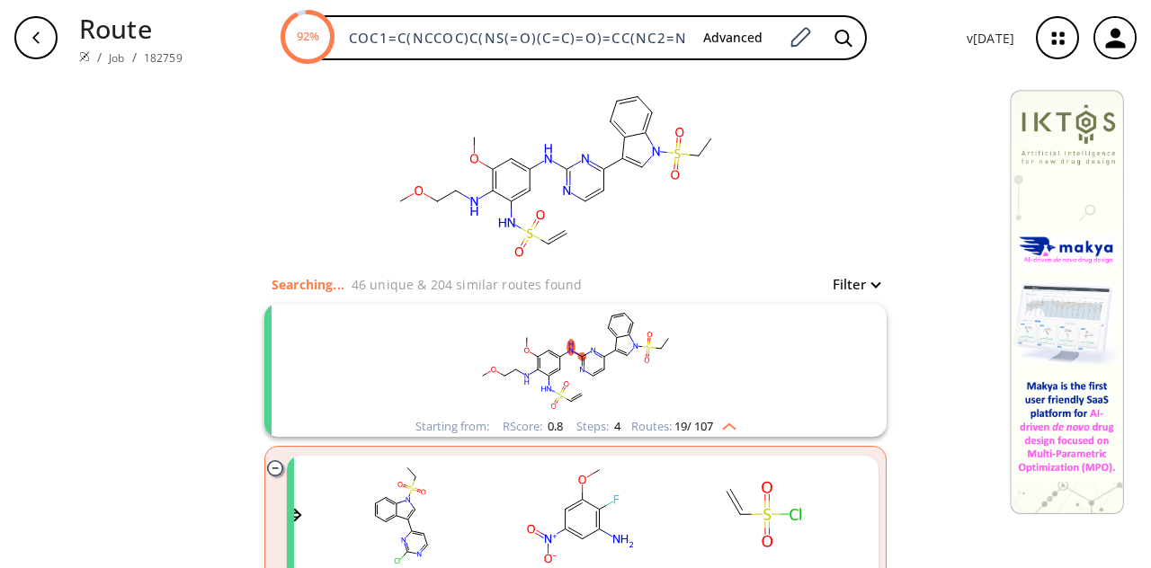
scroll to position [210, 0]
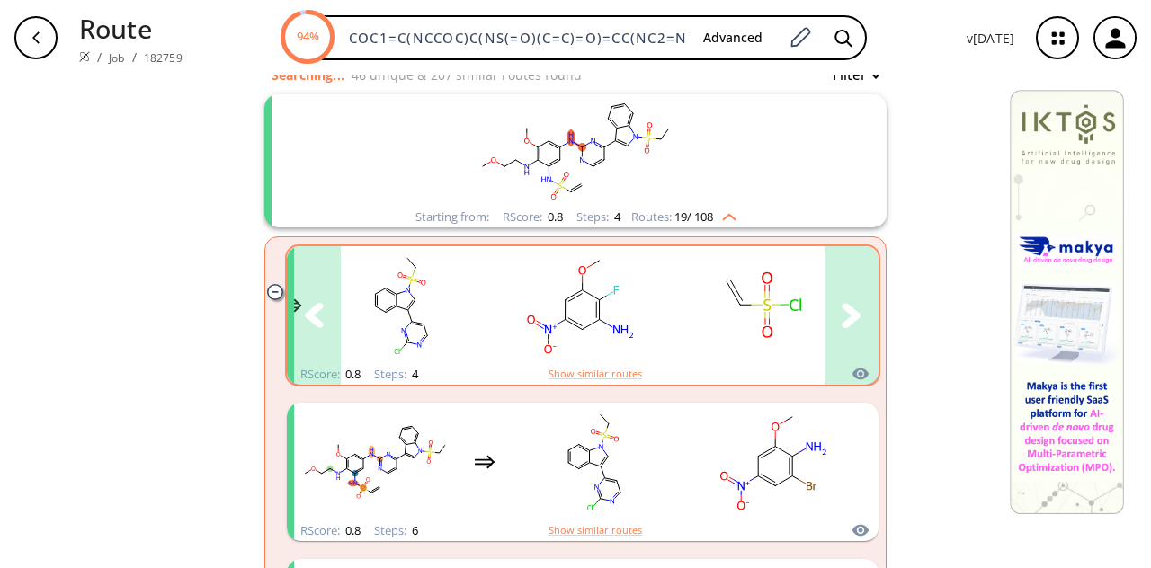
click at [460, 303] on rect "clusters" at bounding box center [401, 305] width 162 height 112
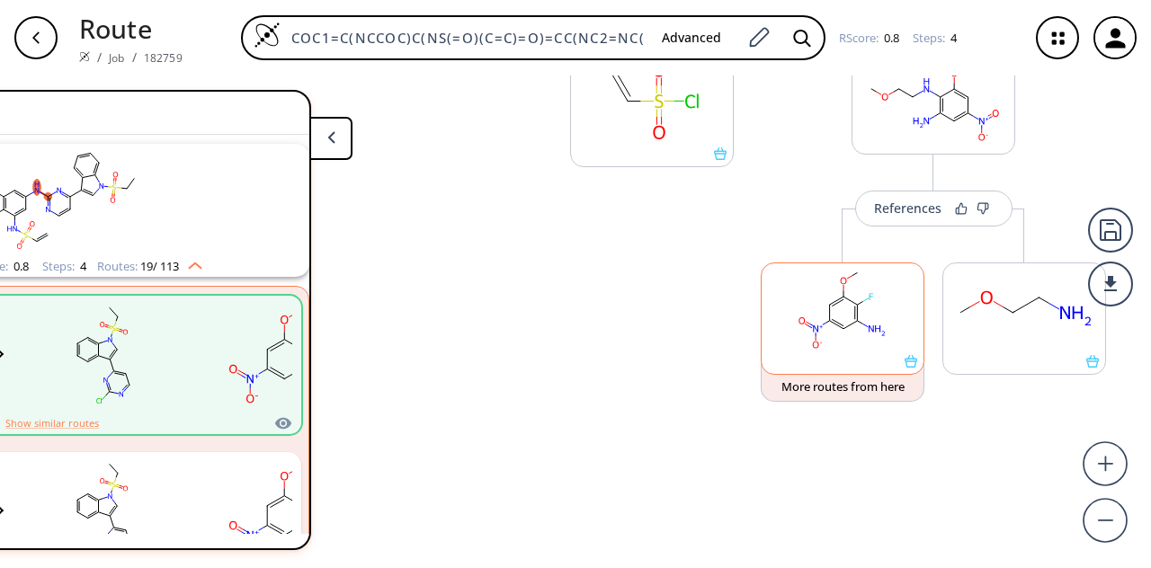
scroll to position [709, 0]
click at [900, 219] on button "References" at bounding box center [933, 208] width 157 height 36
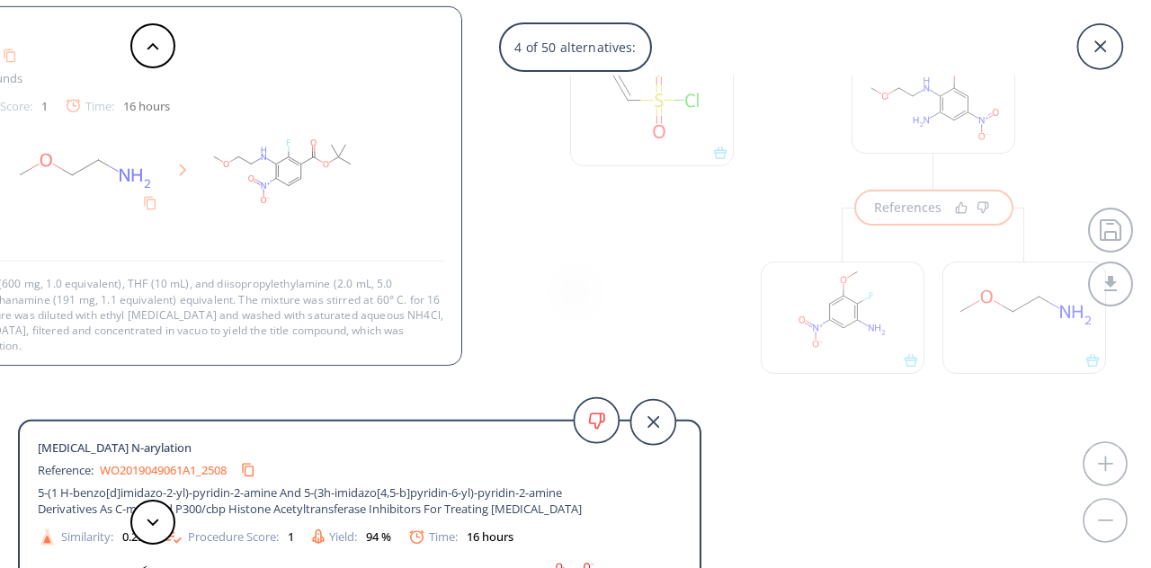
scroll to position [3, 0]
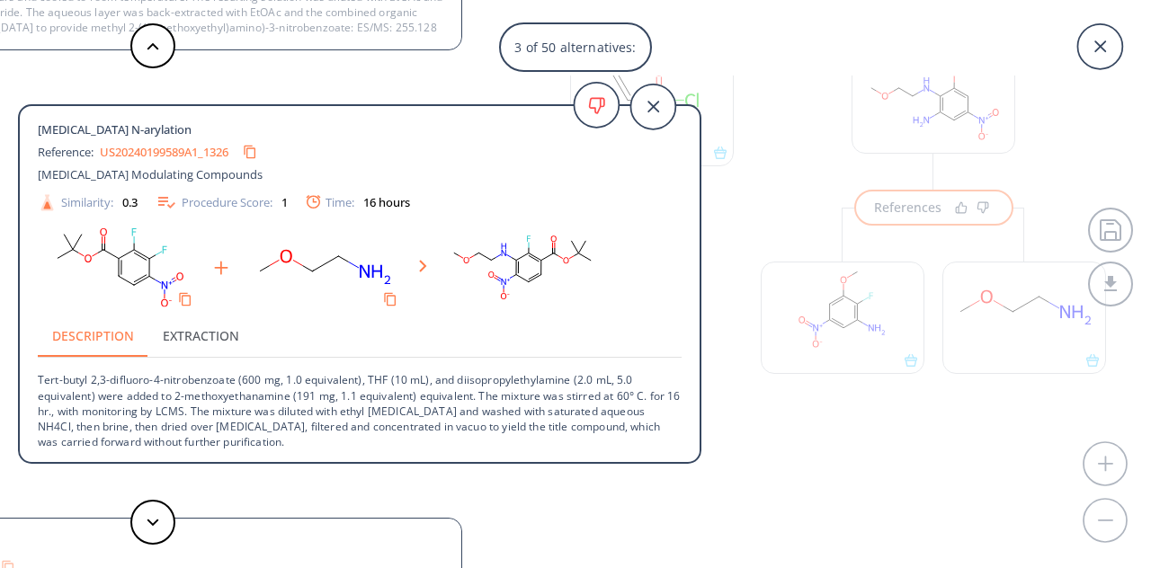
click at [771, 417] on div "3 of 50 alternatives: [MEDICAL_DATA] N-arylation Reference: US11976083B2_0922 I…" at bounding box center [575, 284] width 1151 height 568
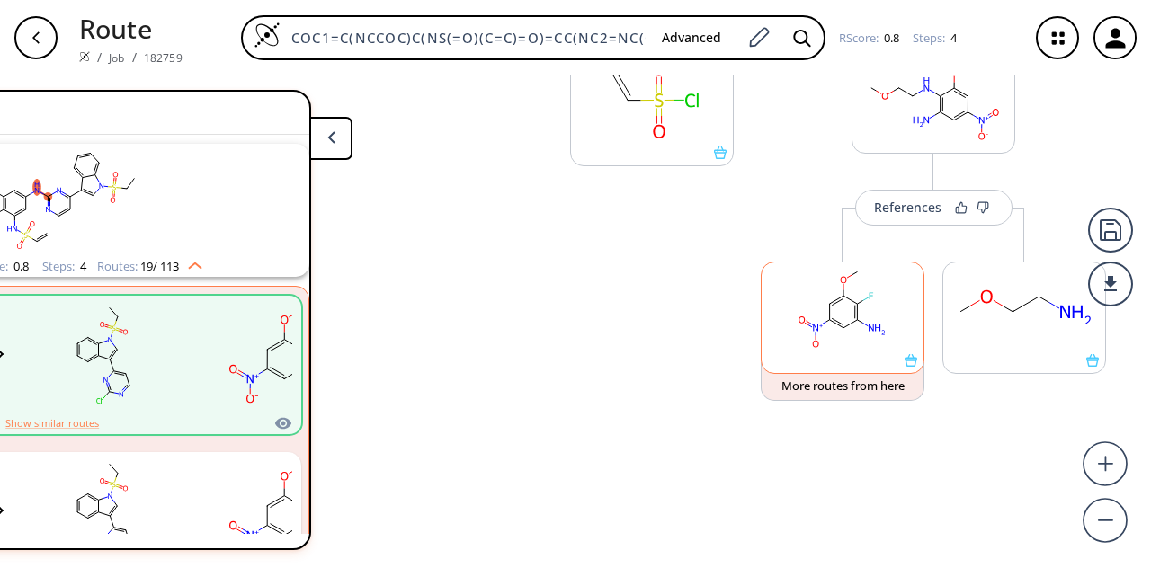
click at [837, 314] on rect at bounding box center [843, 309] width 162 height 92
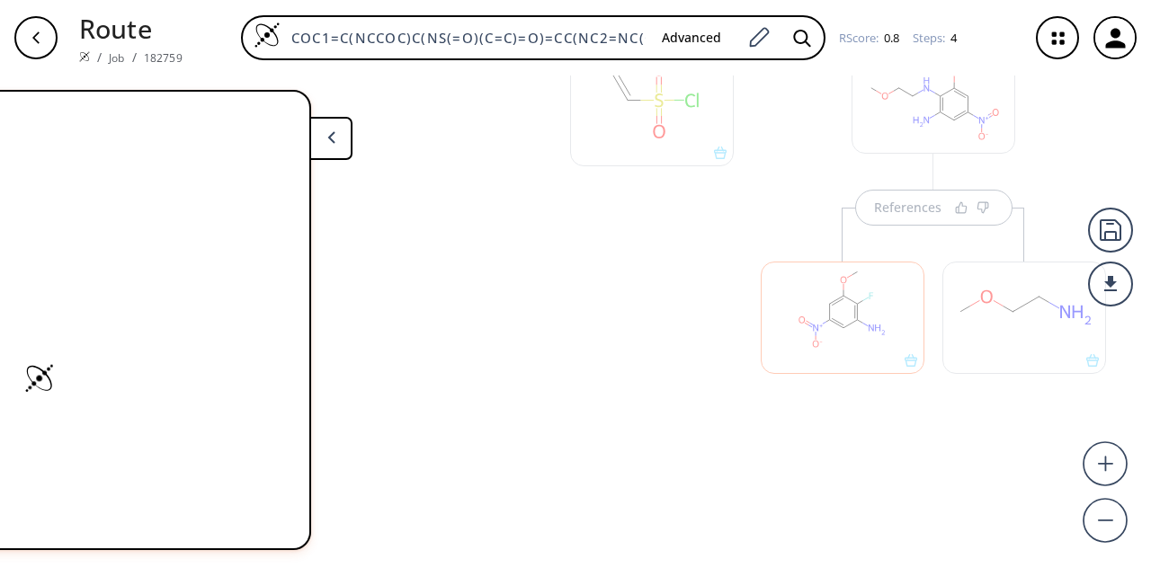
scroll to position [0, 0]
click at [685, 314] on div at bounding box center [652, 223] width 182 height 446
